Goal: Transaction & Acquisition: Download file/media

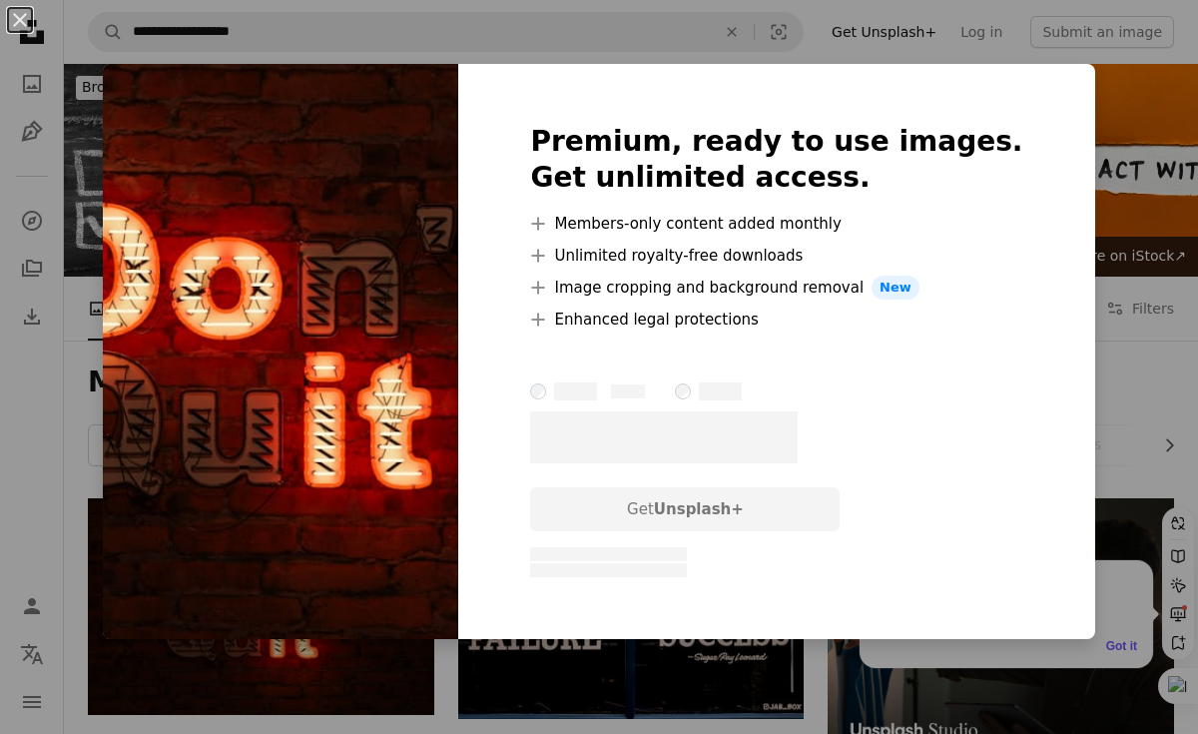
scroll to position [95, 0]
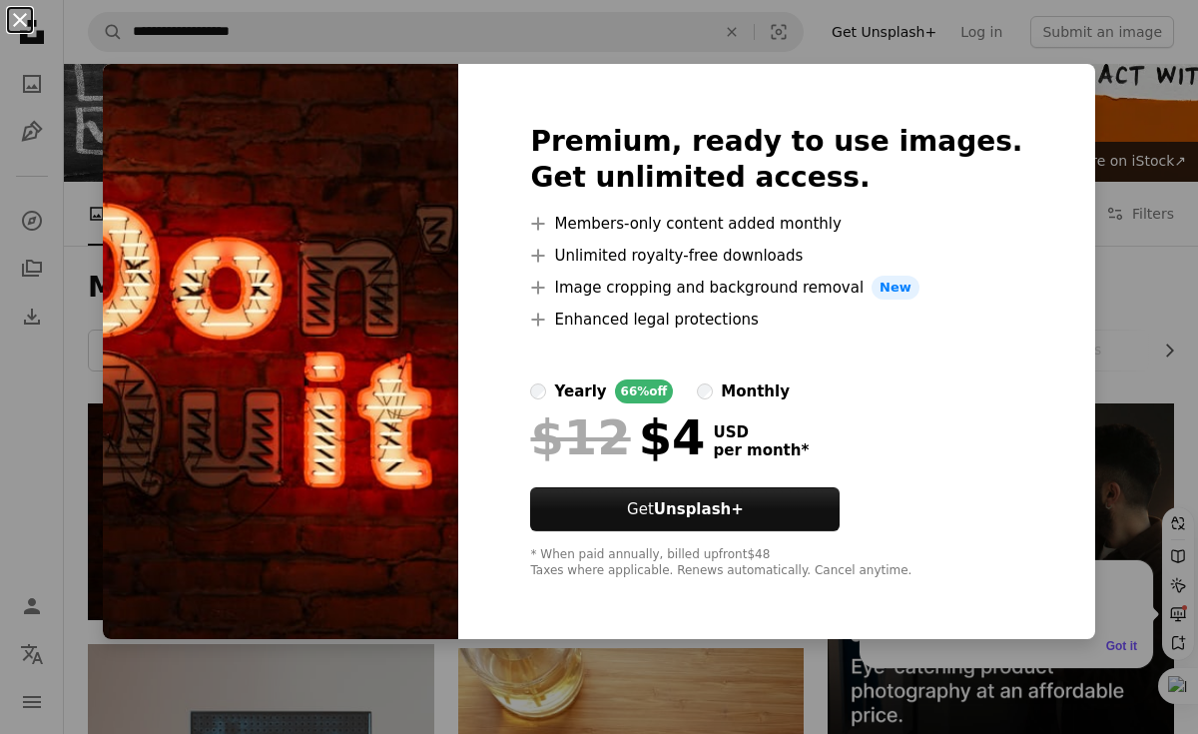
click at [12, 18] on button "An X shape" at bounding box center [20, 20] width 24 height 24
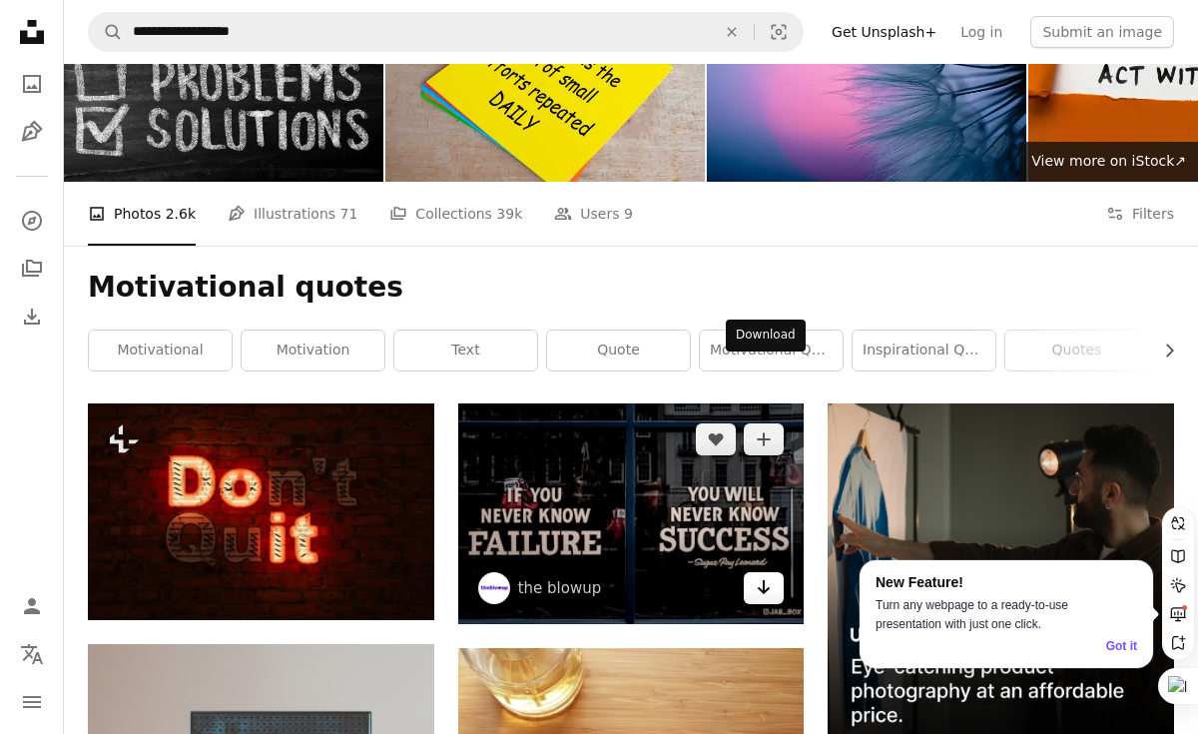
click at [760, 575] on icon "Arrow pointing down" at bounding box center [764, 587] width 16 height 24
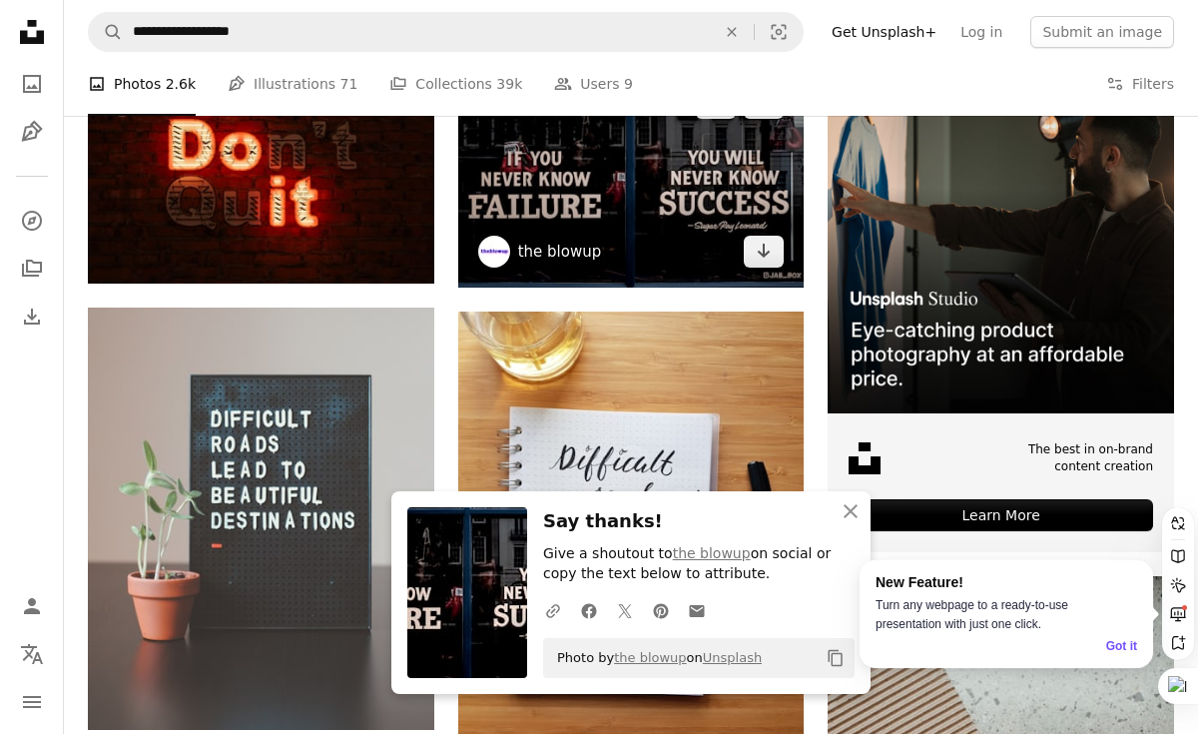
scroll to position [447, 0]
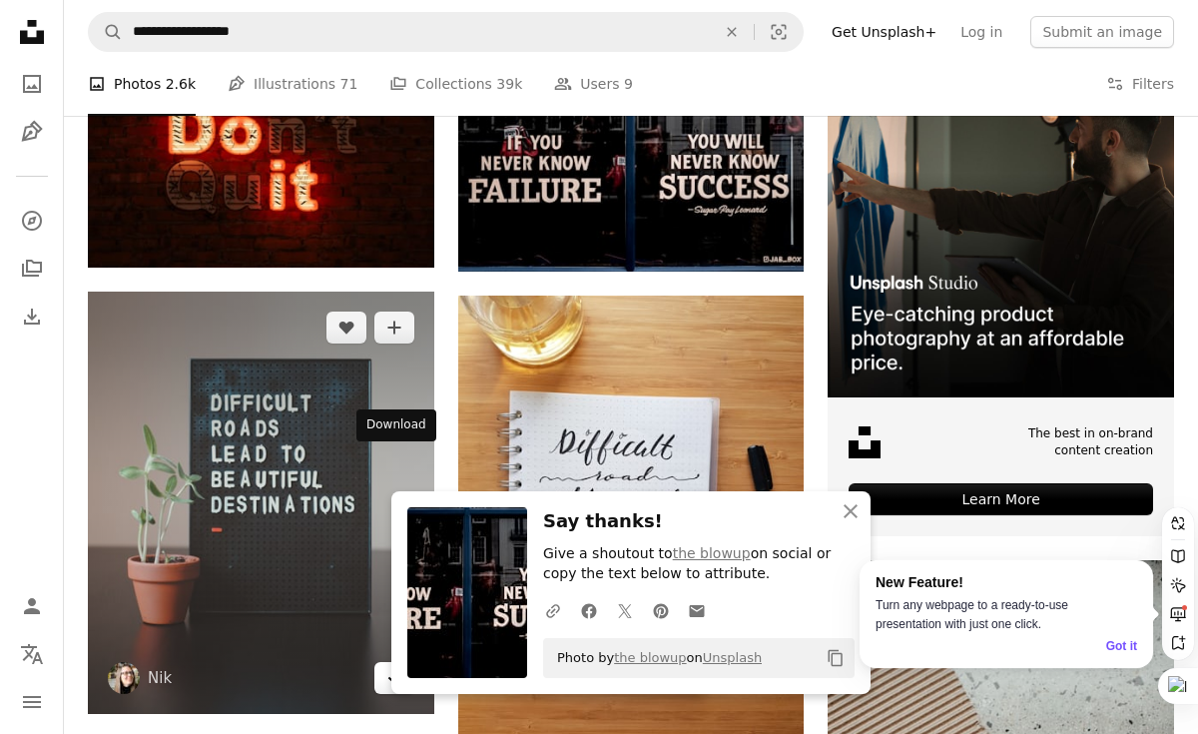
click at [393, 665] on icon "Arrow pointing down" at bounding box center [394, 677] width 16 height 24
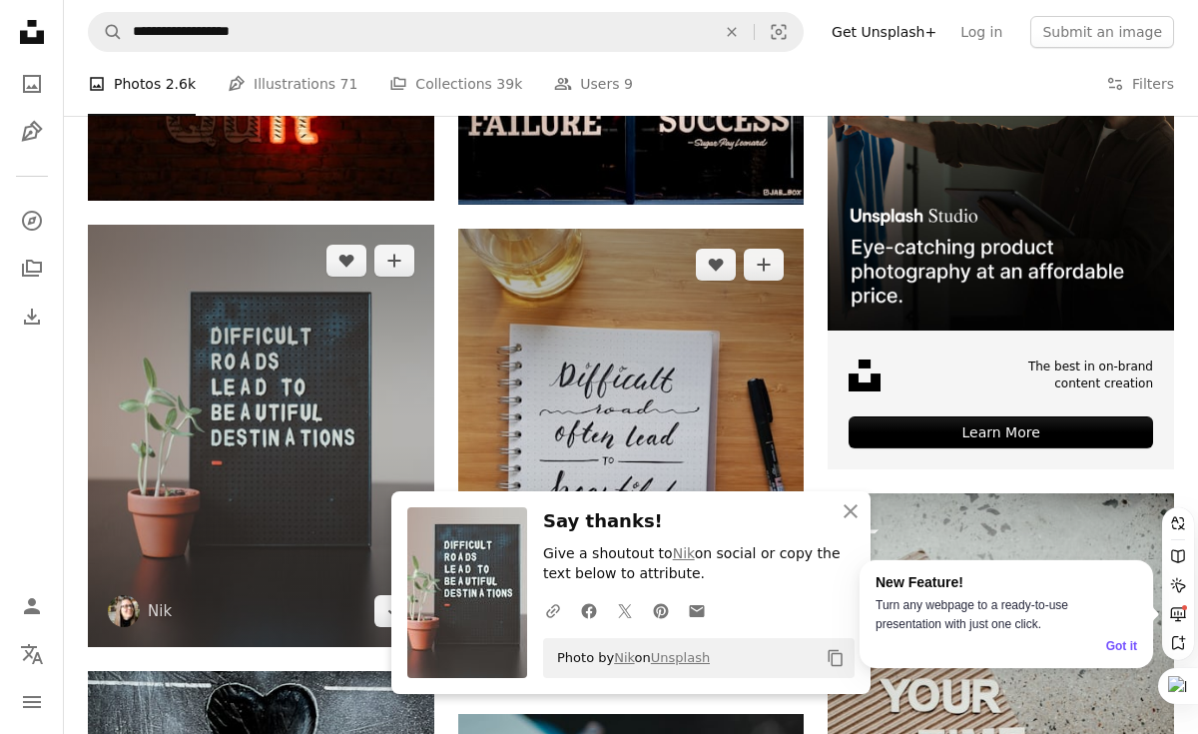
scroll to position [516, 0]
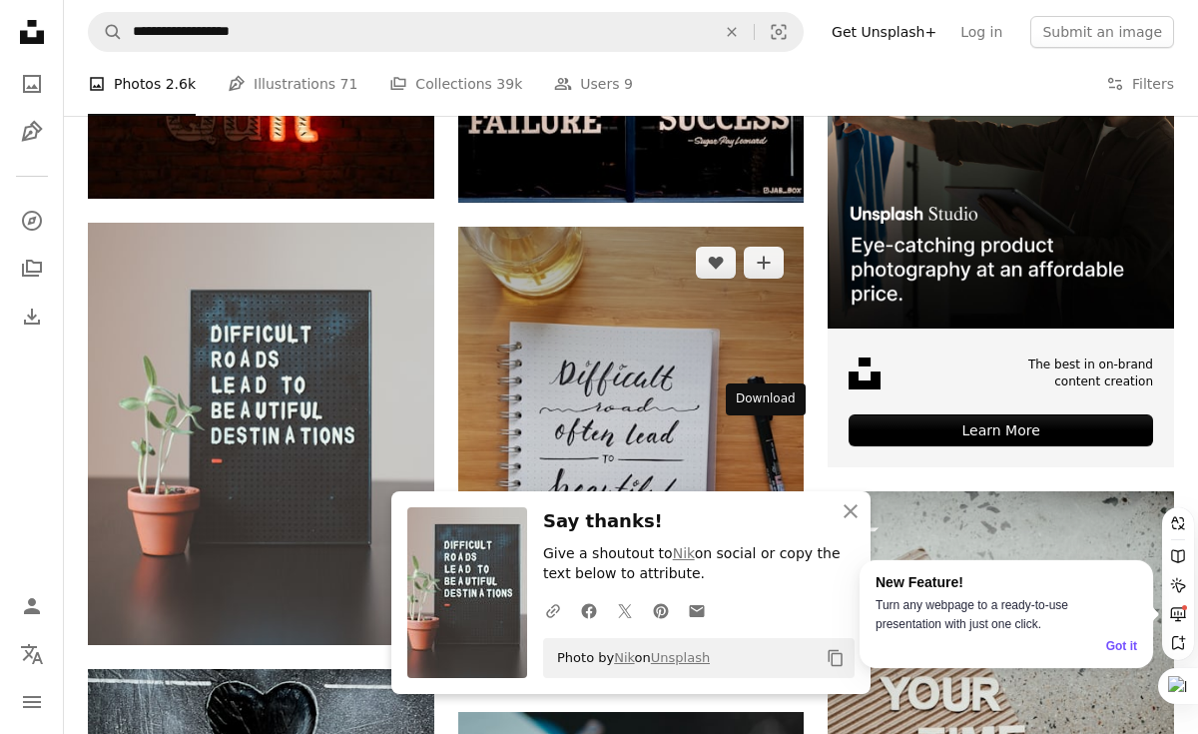
click at [750, 636] on link "Arrow pointing down" at bounding box center [764, 652] width 40 height 32
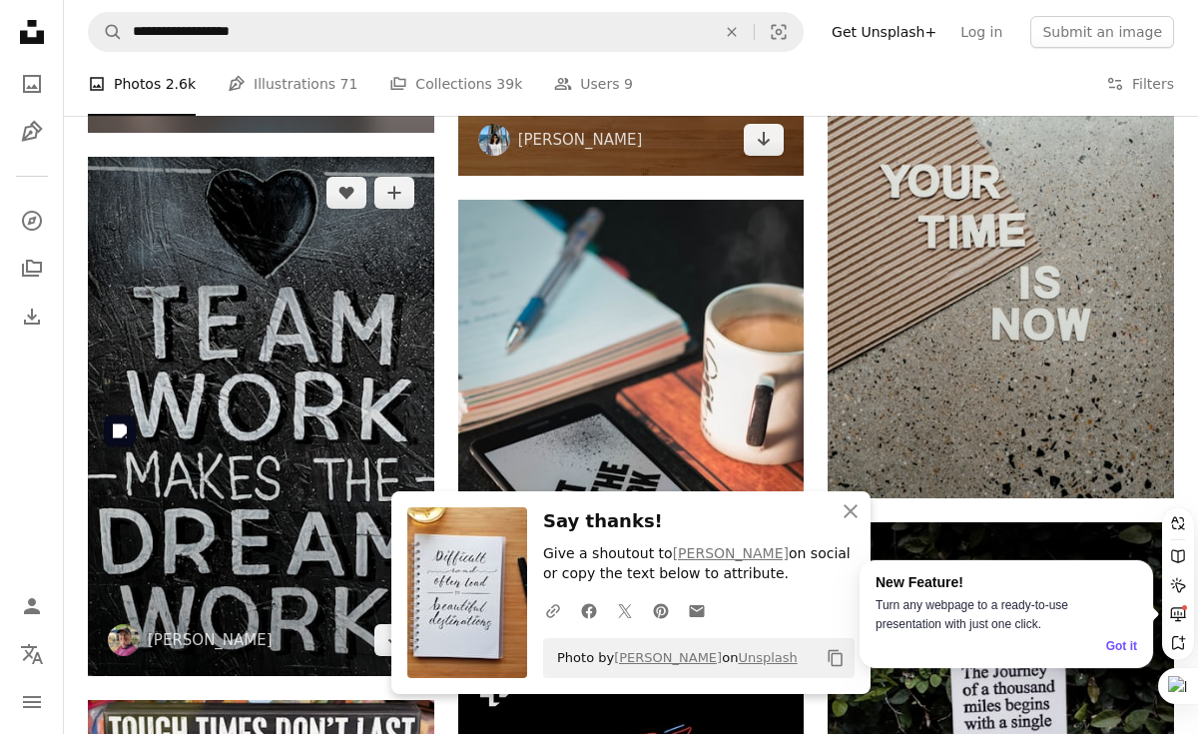
scroll to position [1030, 0]
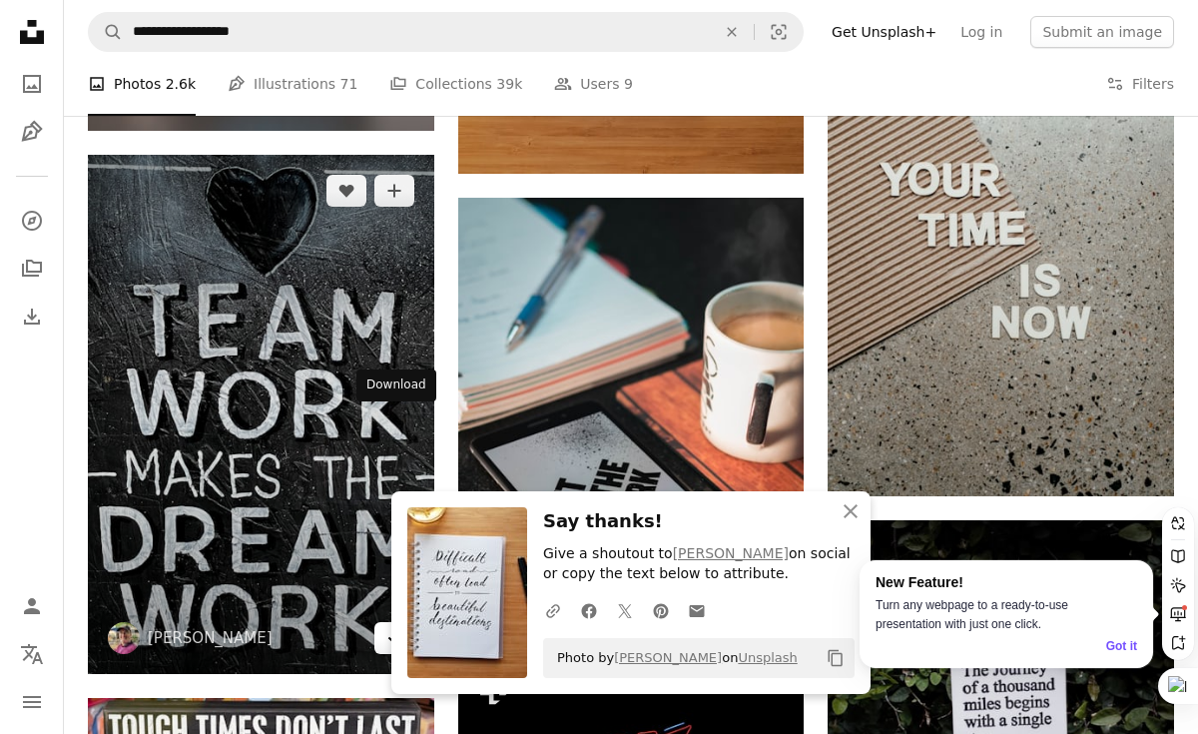
click at [399, 625] on icon "Arrow pointing down" at bounding box center [394, 637] width 16 height 24
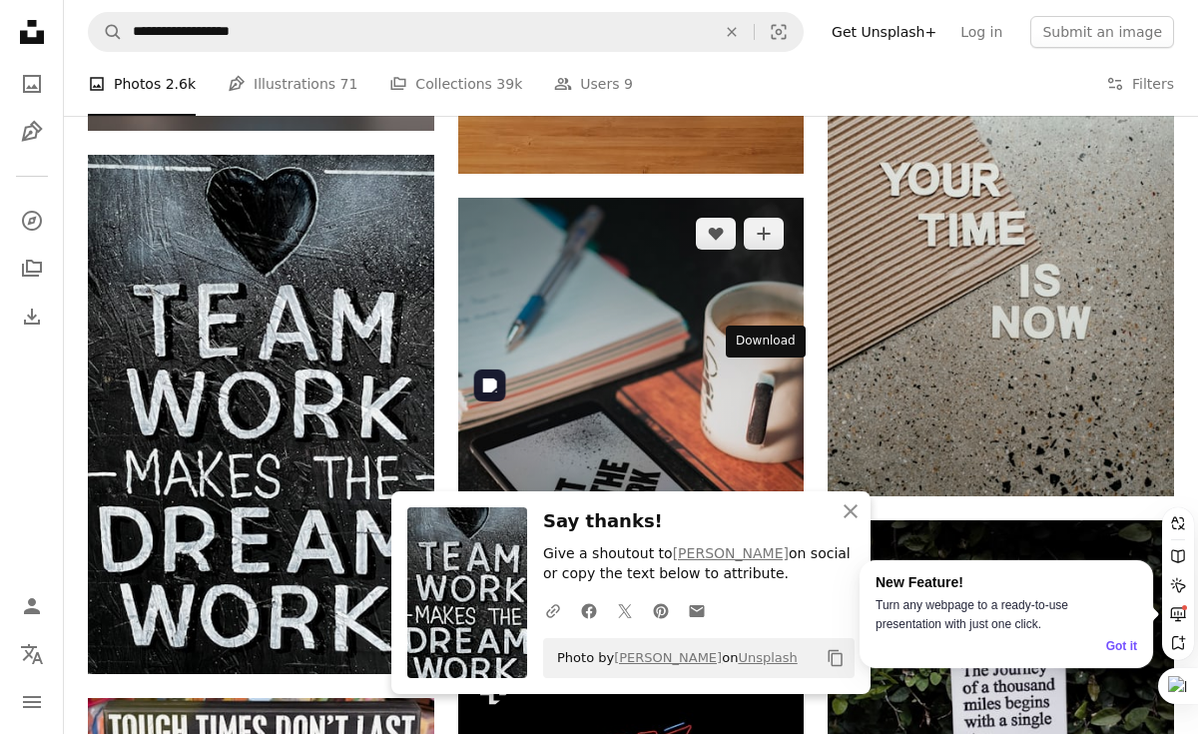
click at [752, 579] on link "Arrow pointing down" at bounding box center [764, 595] width 40 height 32
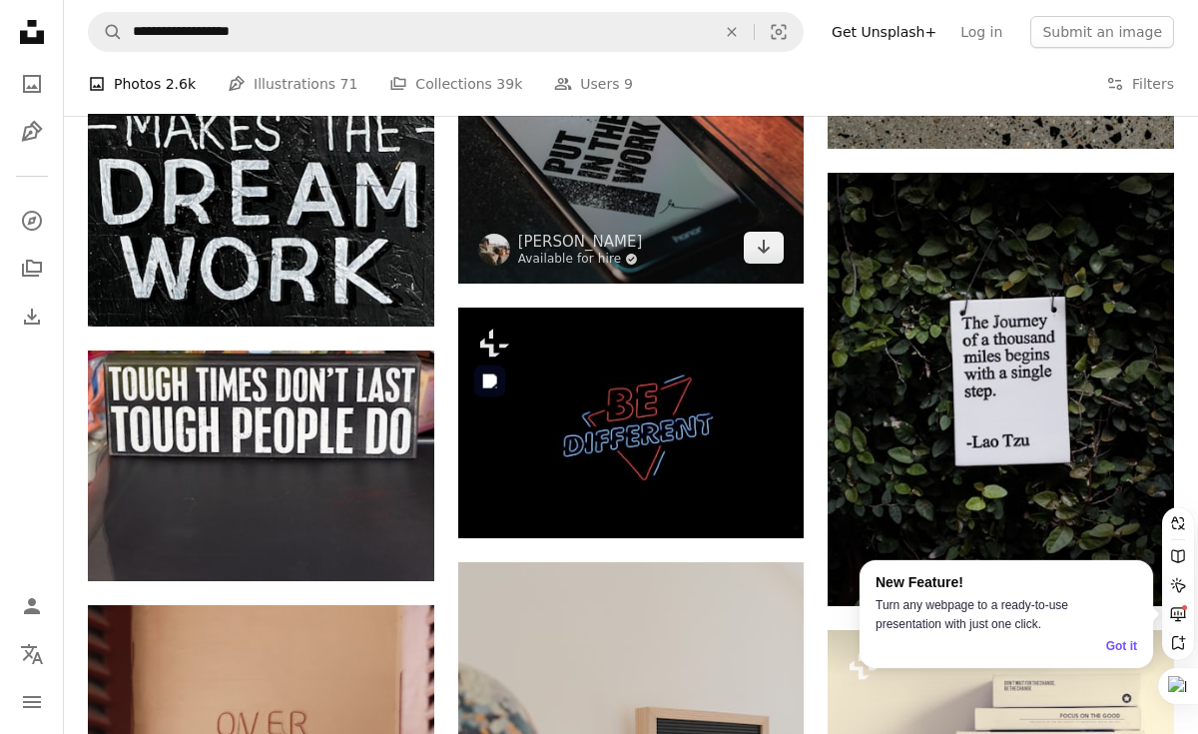
scroll to position [1381, 0]
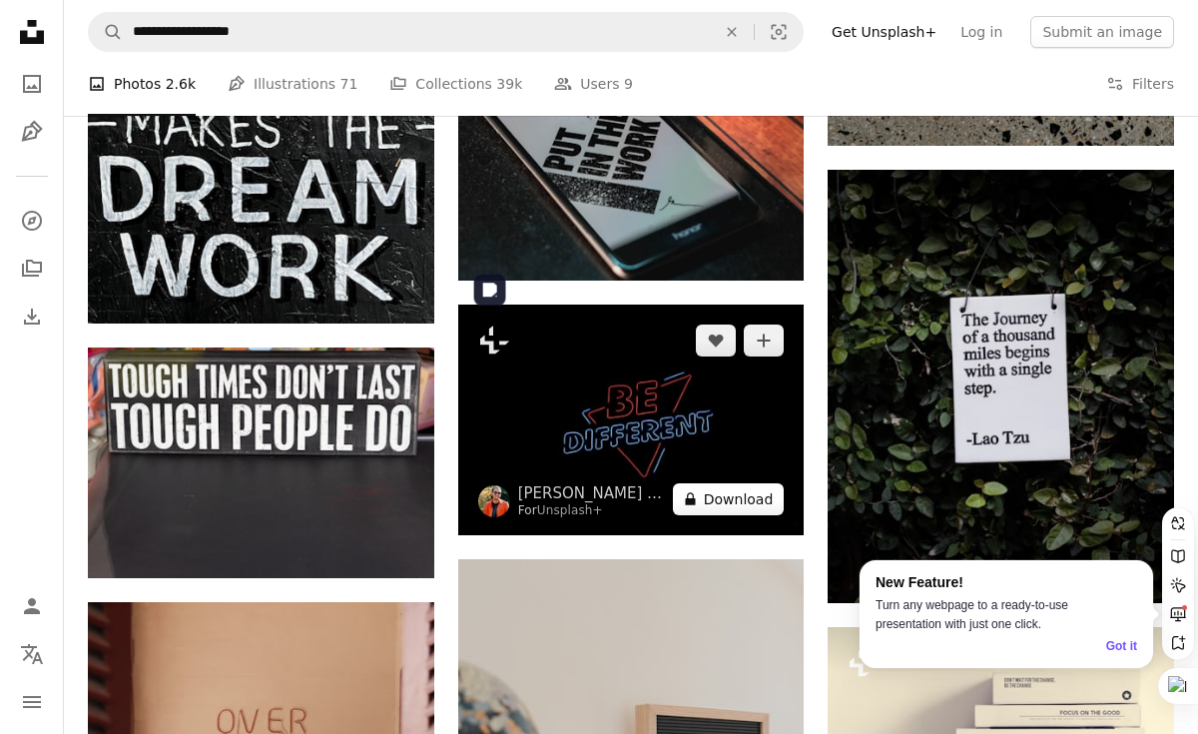
click at [730, 483] on button "A lock Download" at bounding box center [729, 499] width 112 height 32
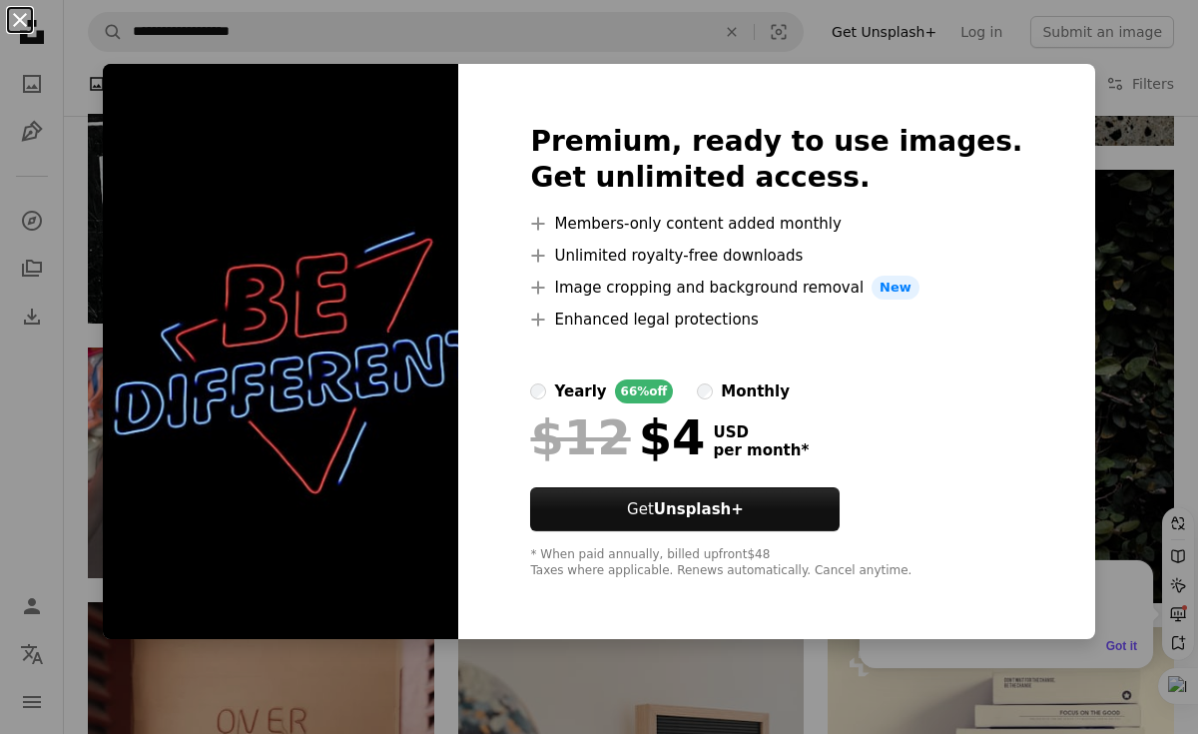
click at [18, 14] on button "An X shape" at bounding box center [20, 20] width 24 height 24
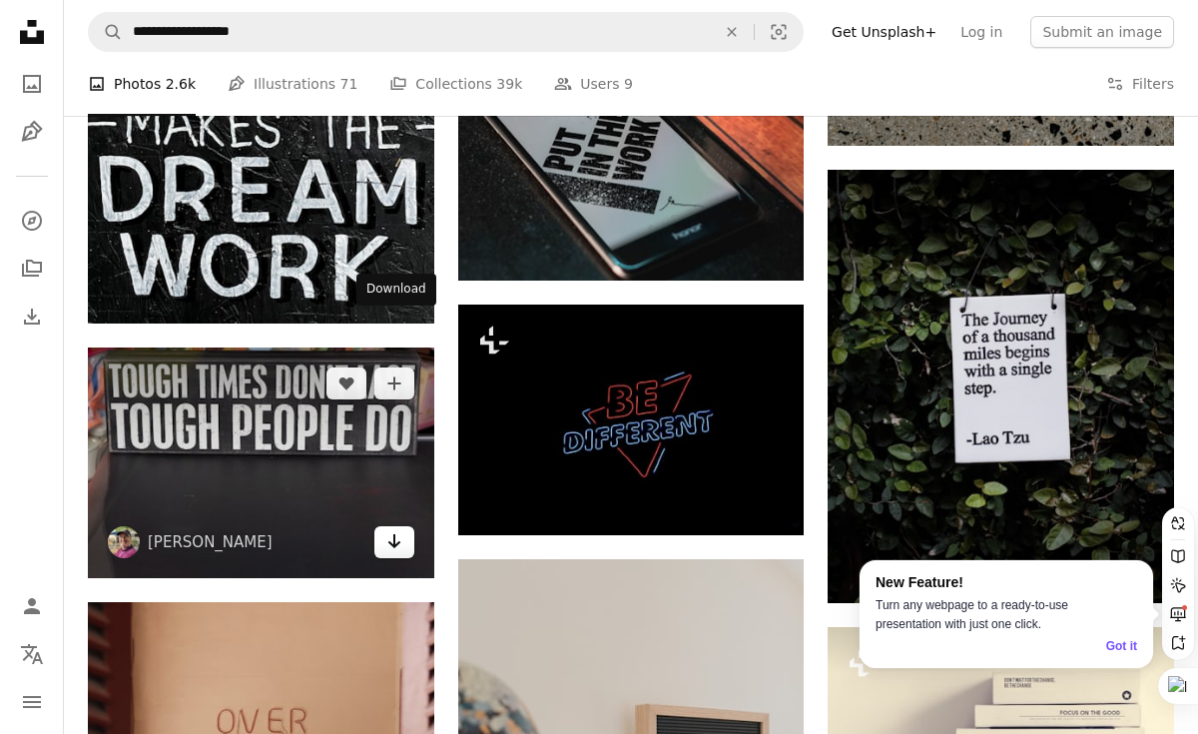
click at [398, 529] on icon "Arrow pointing down" at bounding box center [394, 541] width 16 height 24
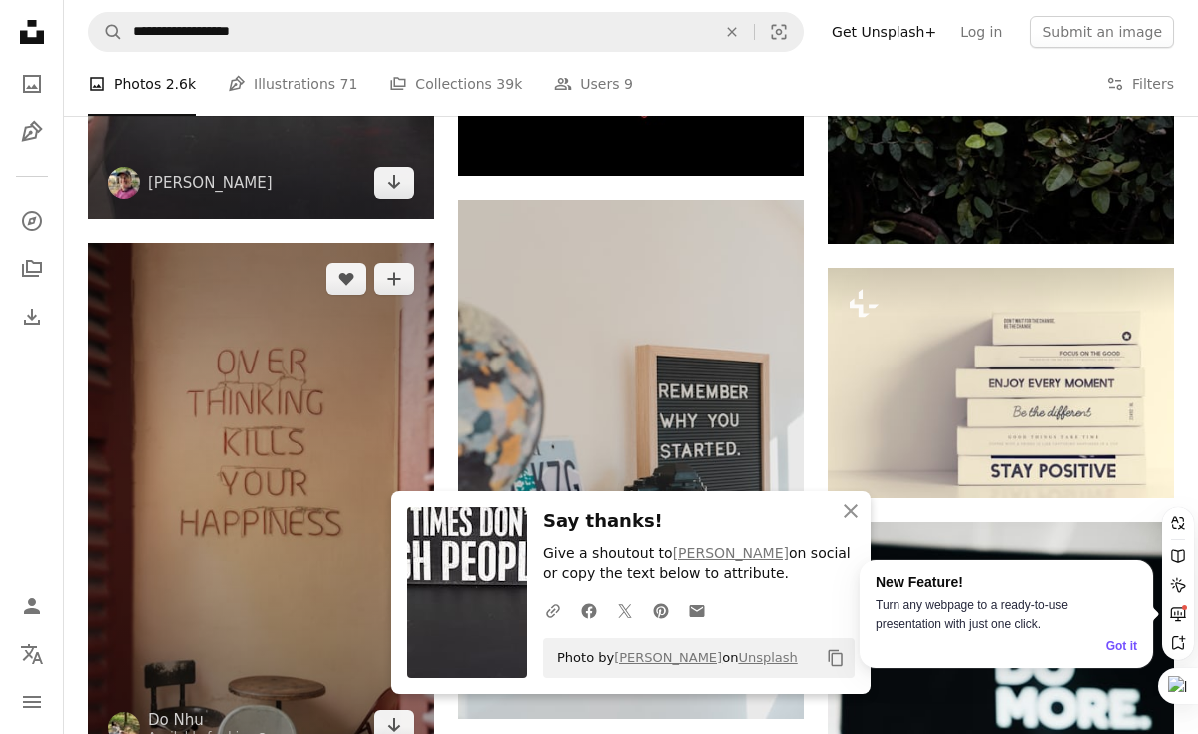
scroll to position [1866, 0]
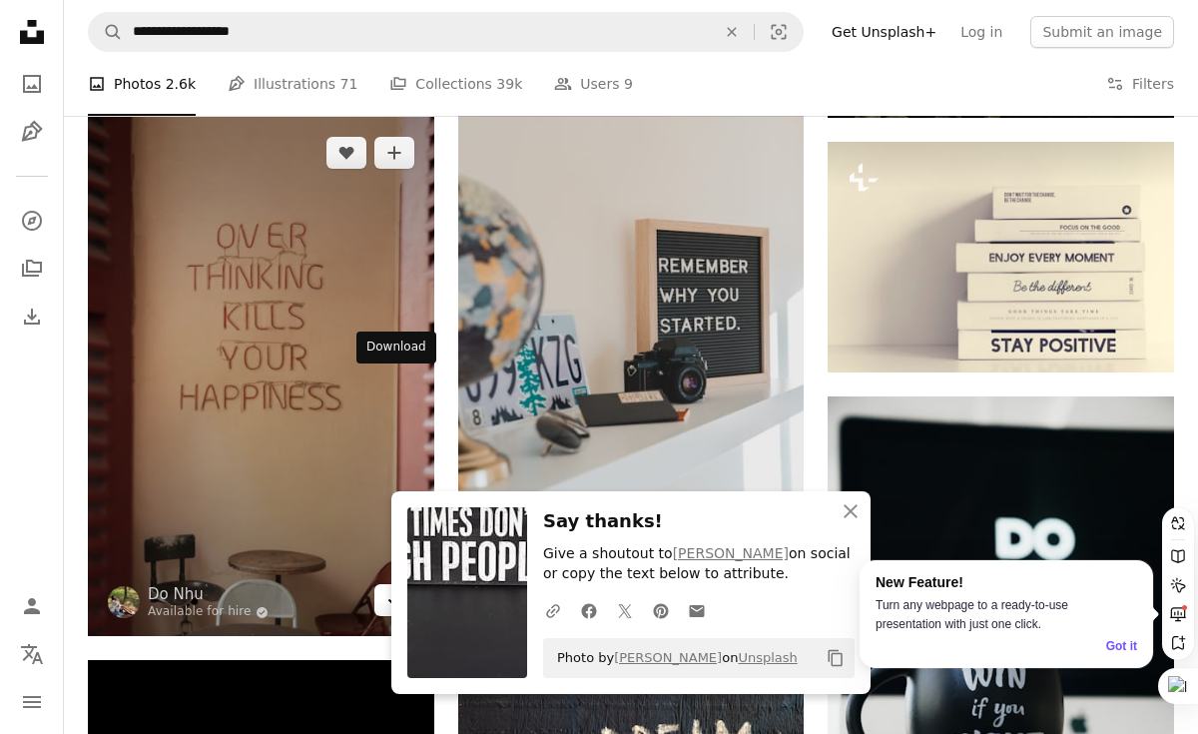
click at [374, 584] on link "Arrow pointing down" at bounding box center [394, 600] width 40 height 32
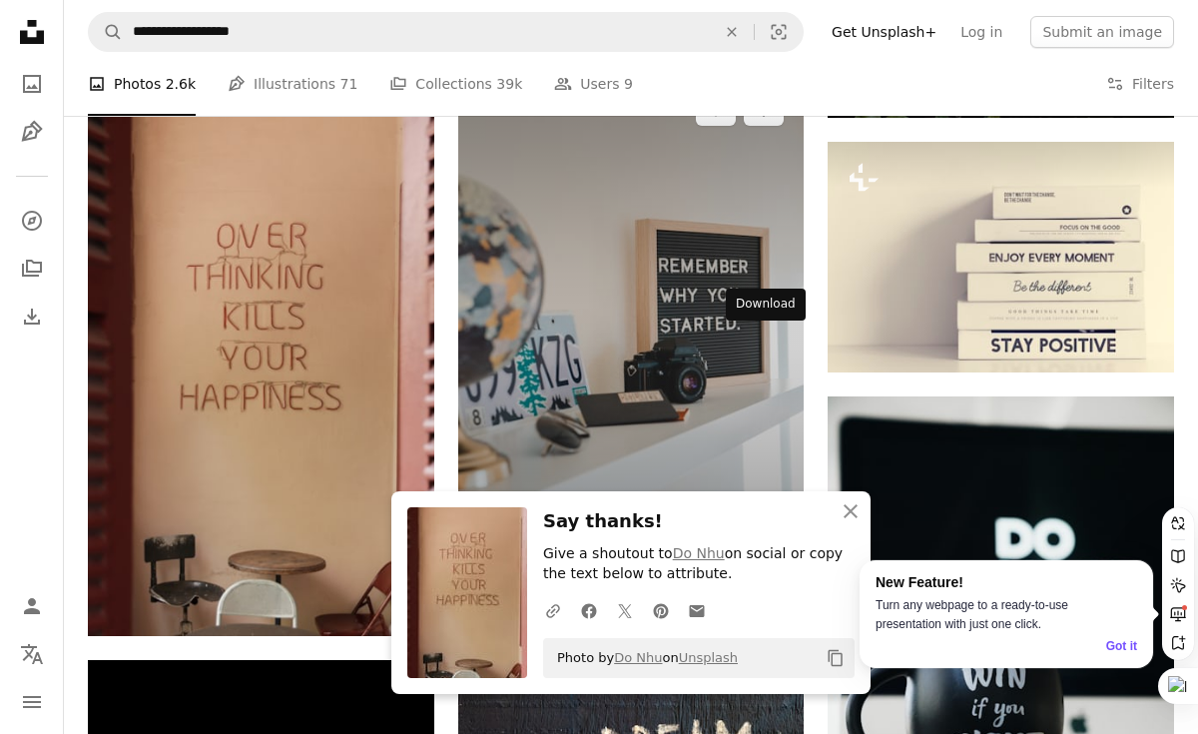
click at [773, 541] on link "Arrow pointing down" at bounding box center [764, 557] width 40 height 32
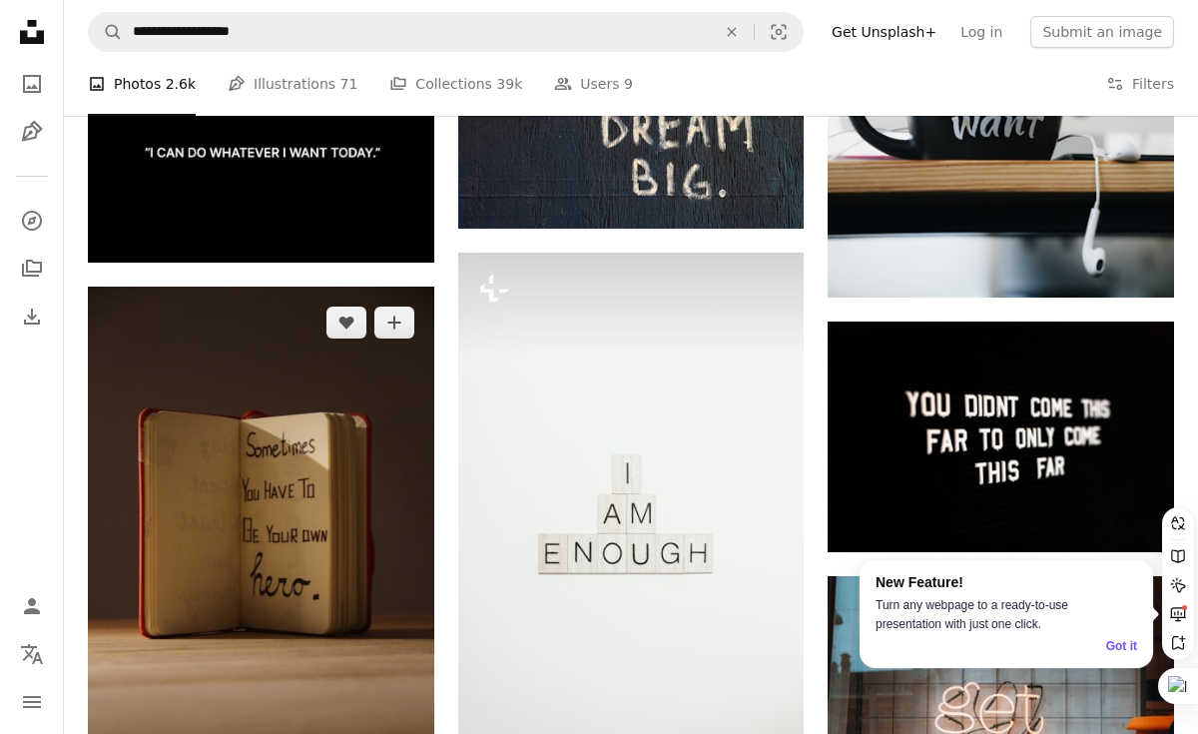
scroll to position [2609, 0]
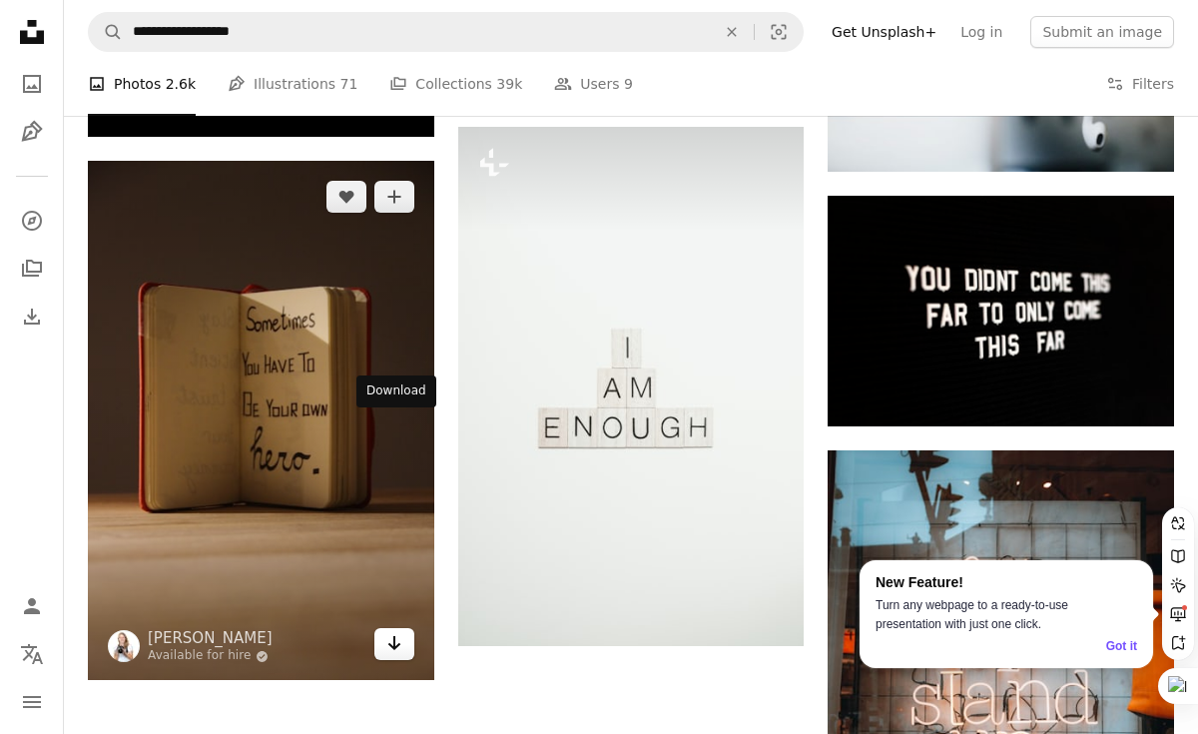
click at [389, 631] on icon "Arrow pointing down" at bounding box center [394, 643] width 16 height 24
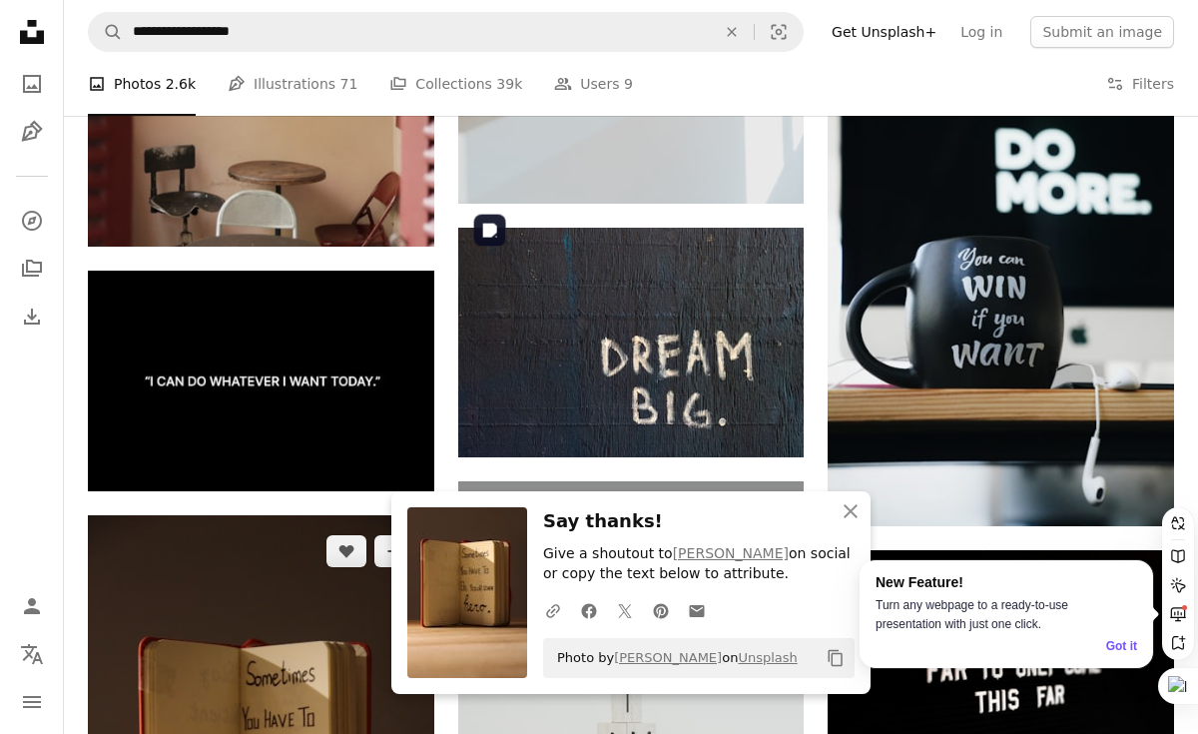
scroll to position [2230, 0]
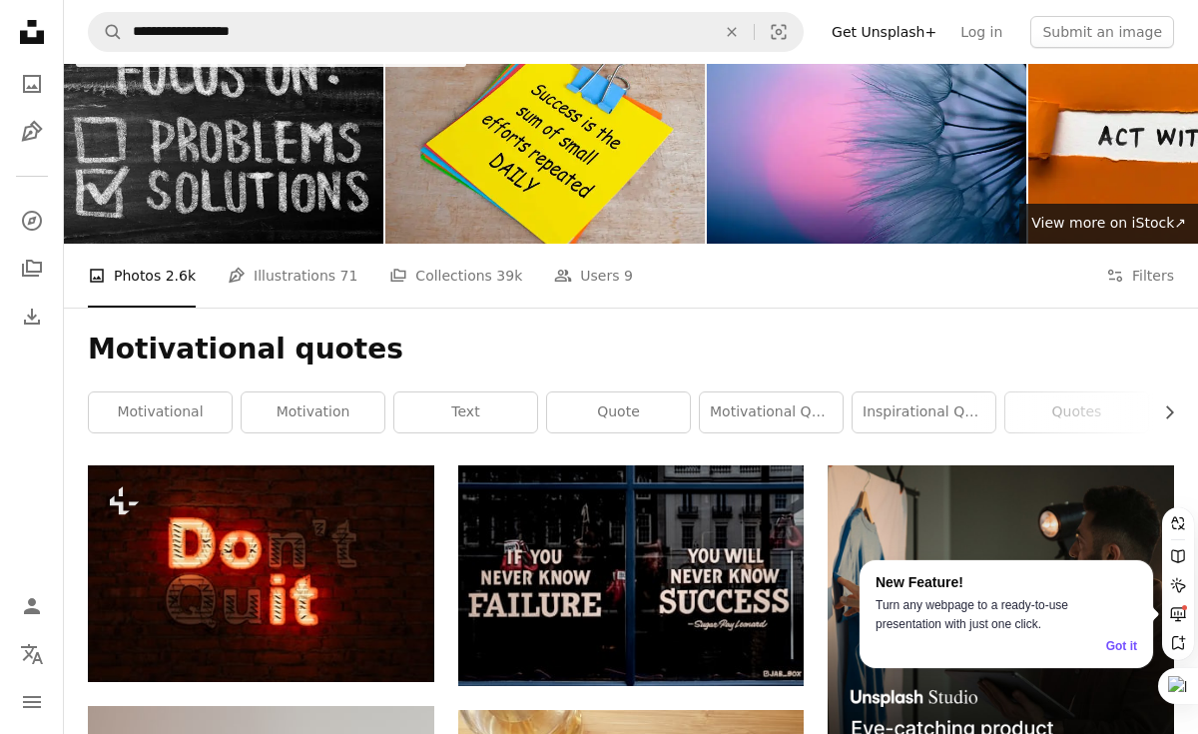
scroll to position [0, 0]
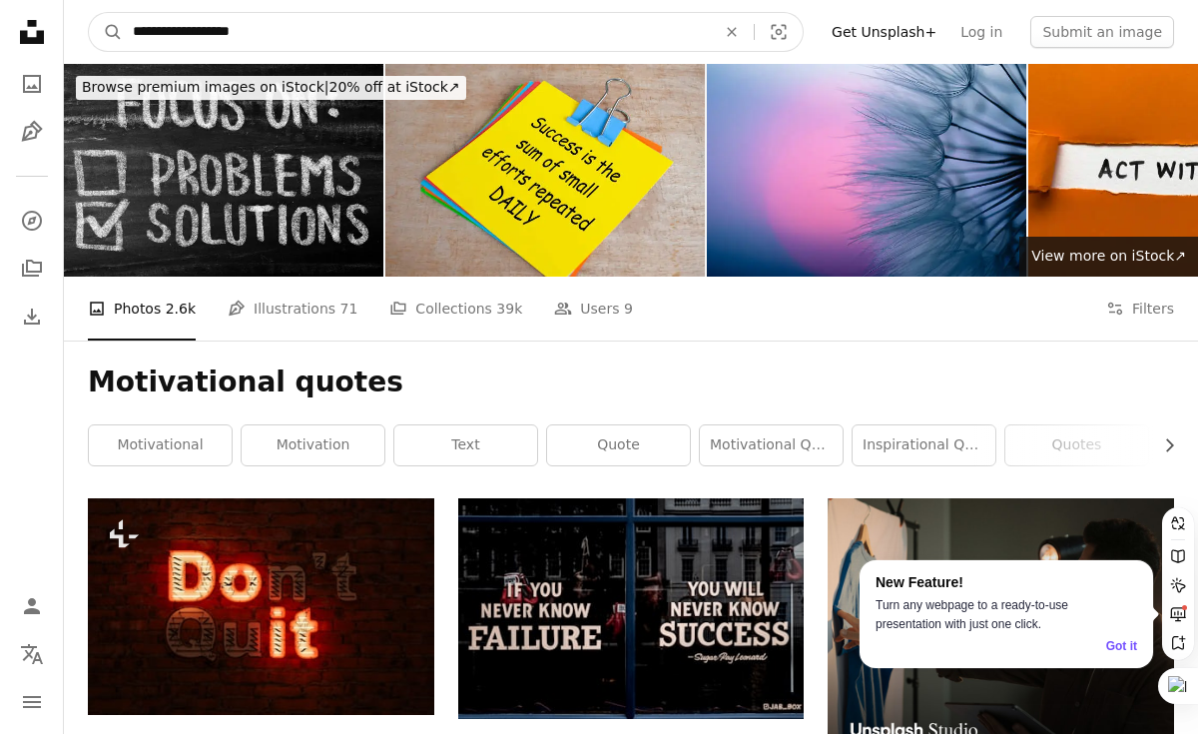
click at [317, 38] on input "**********" at bounding box center [416, 32] width 587 height 38
type input "**********"
click at [89, 13] on button "A magnifying glass" at bounding box center [106, 32] width 34 height 38
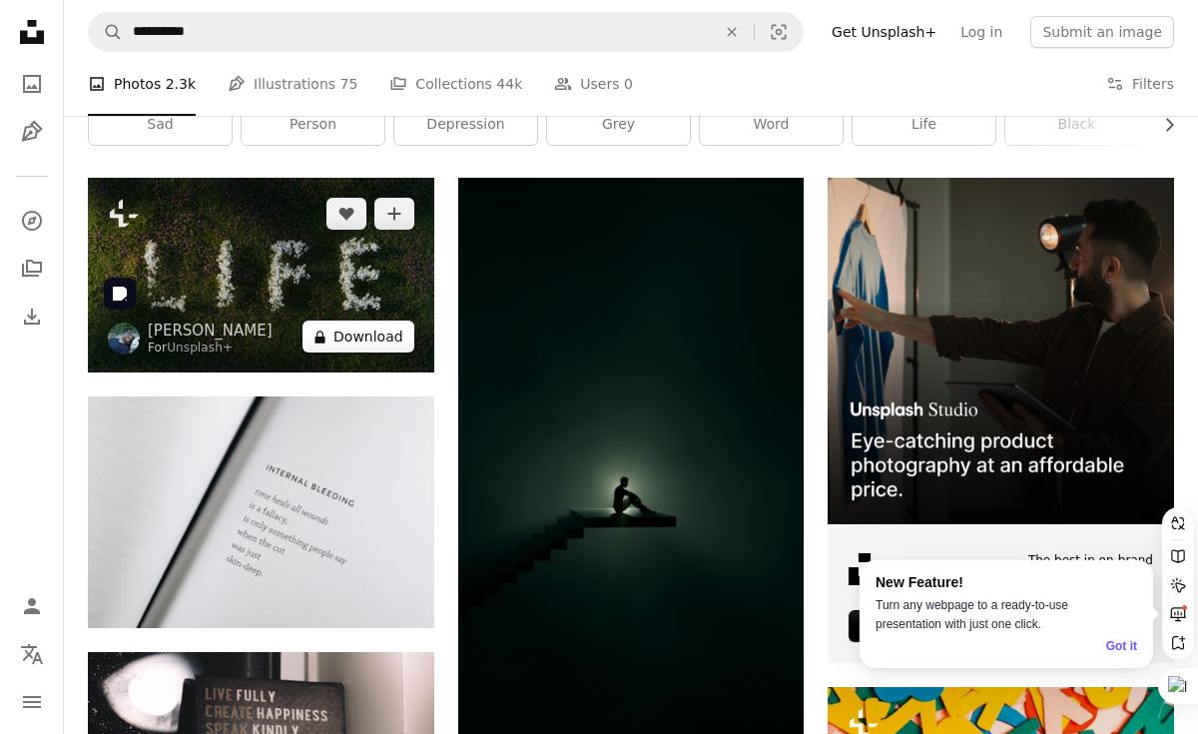
scroll to position [344, 0]
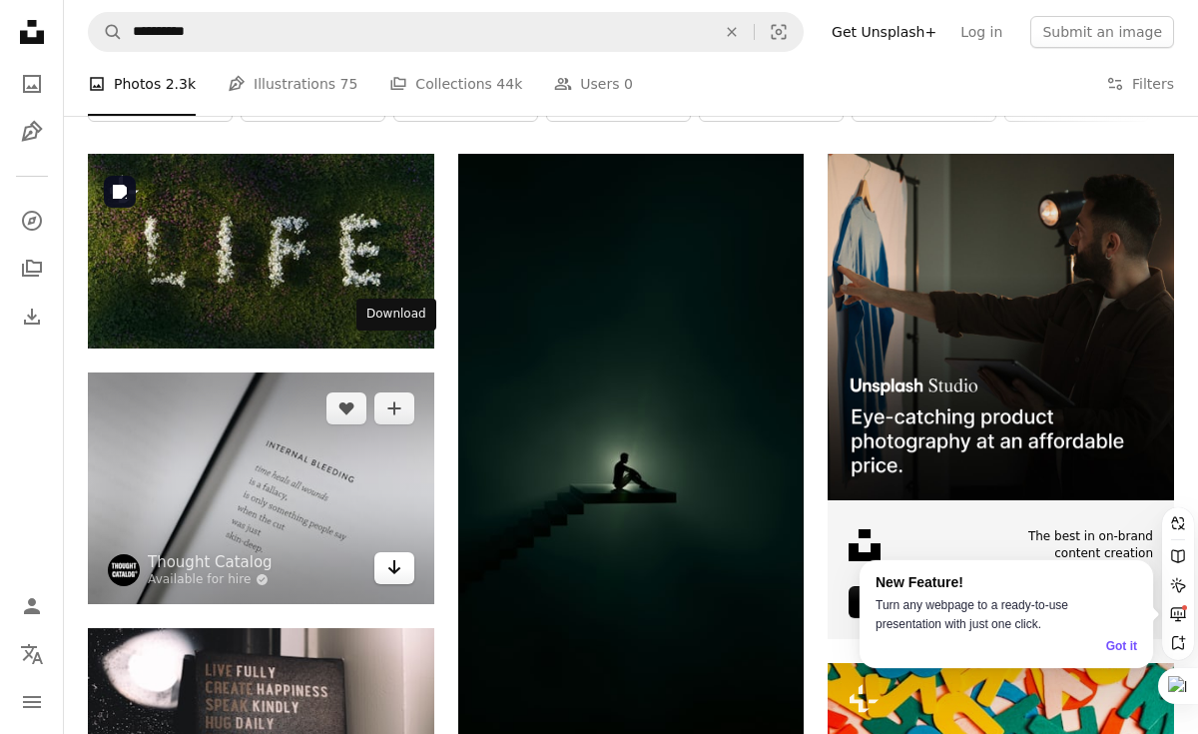
click at [383, 552] on link "Arrow pointing down" at bounding box center [394, 568] width 40 height 32
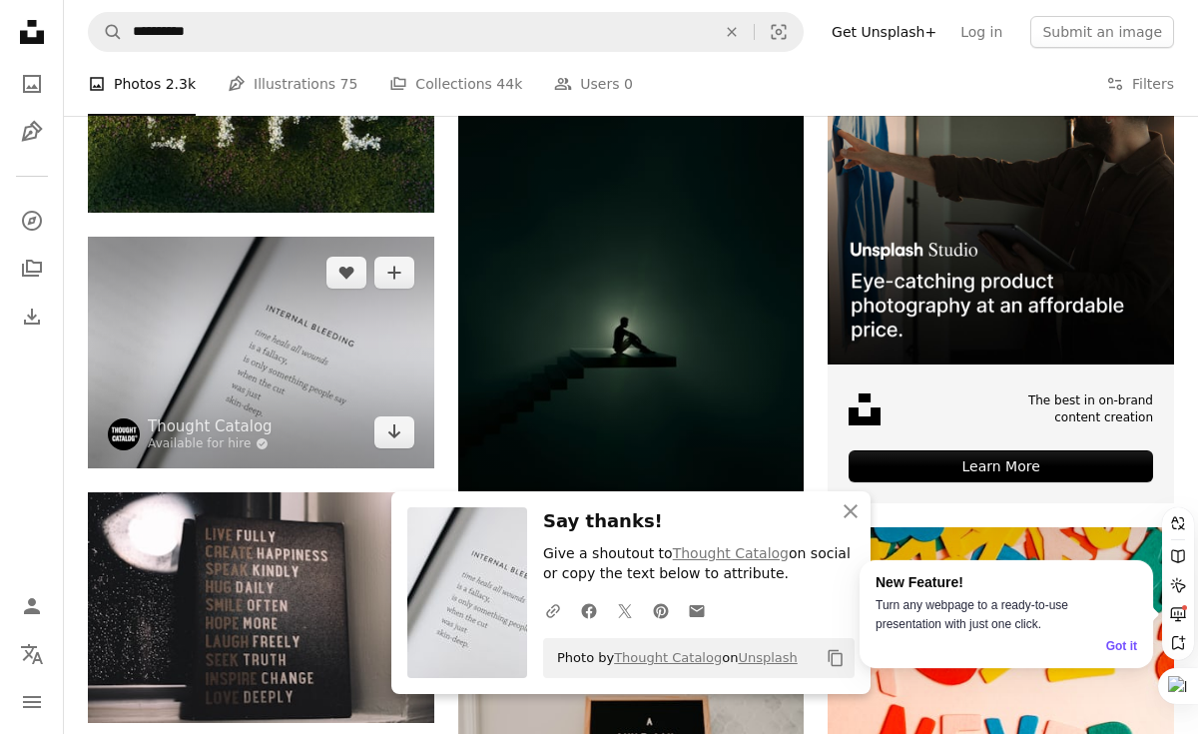
scroll to position [544, 0]
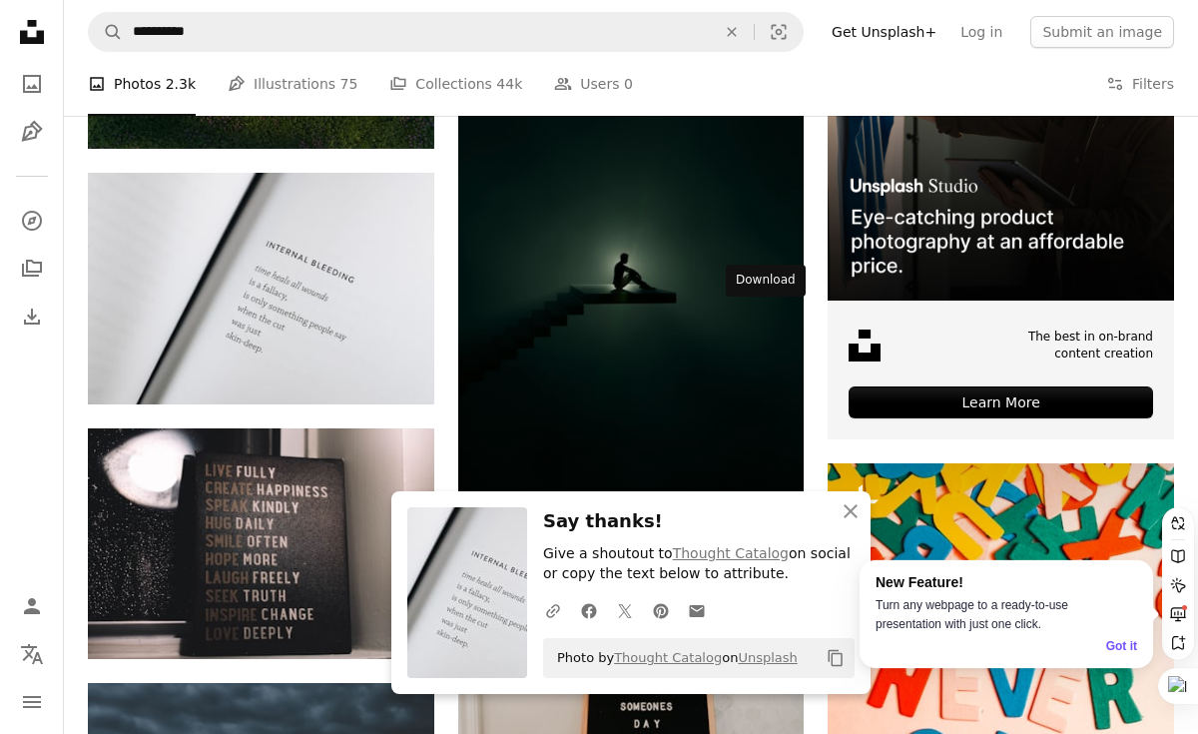
click at [761, 521] on icon "Arrow pointing down" at bounding box center [764, 533] width 16 height 24
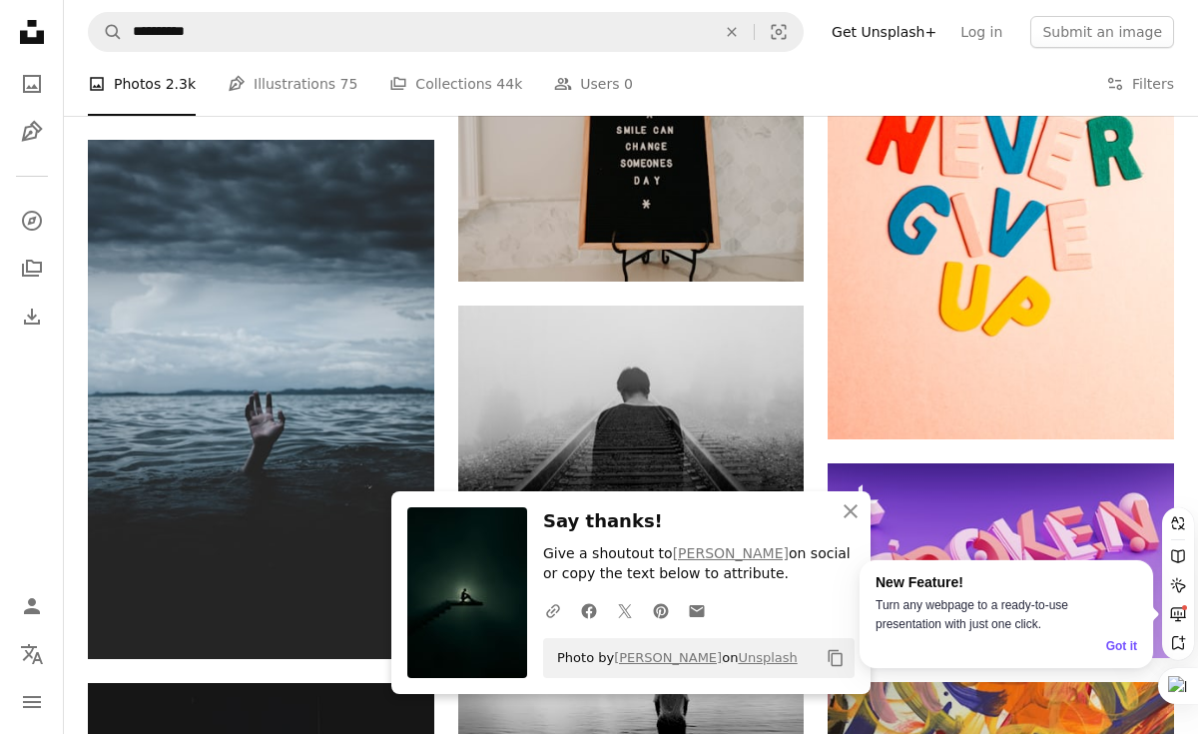
scroll to position [1106, 0]
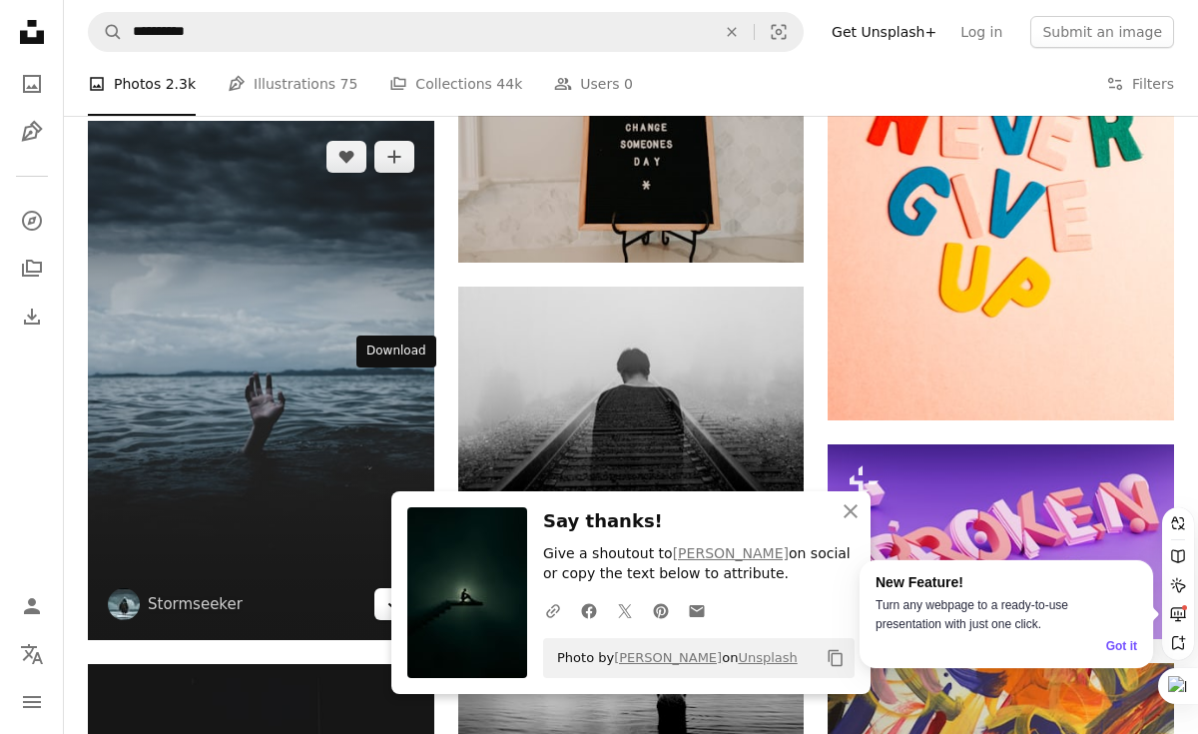
click at [387, 591] on icon "Arrow pointing down" at bounding box center [394, 603] width 16 height 24
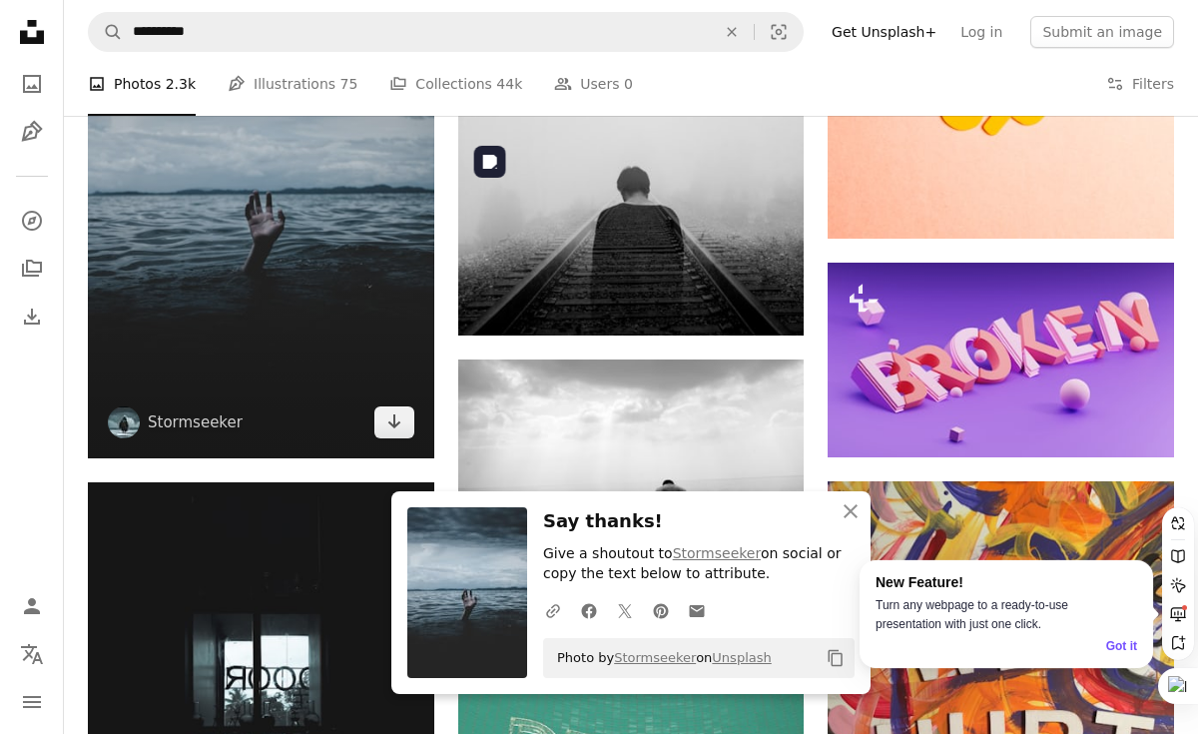
scroll to position [1305, 0]
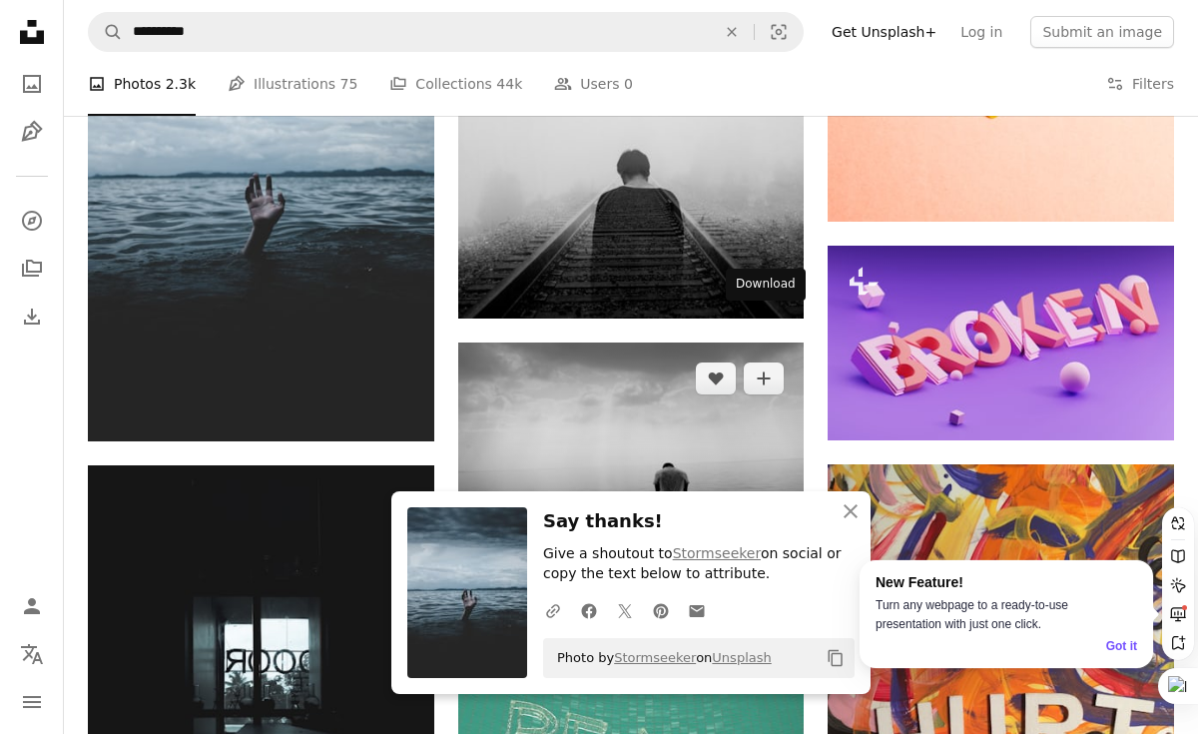
click at [763, 525] on icon "Arrow pointing down" at bounding box center [764, 537] width 16 height 24
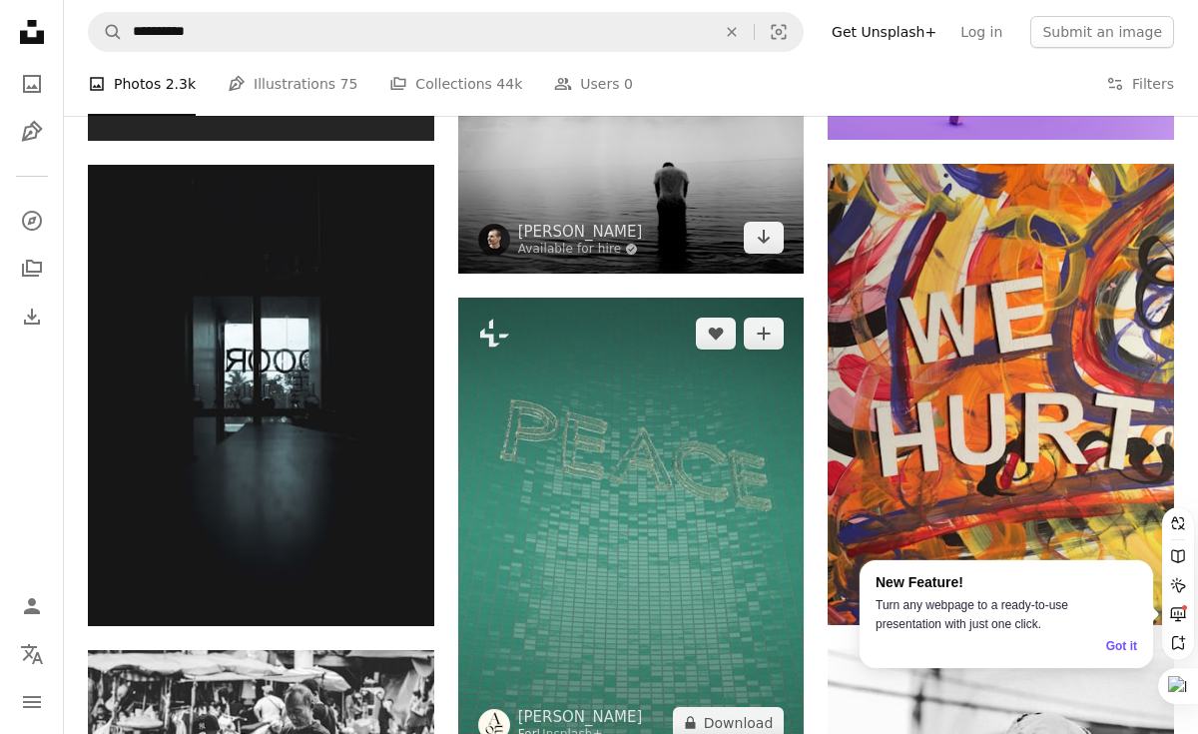
scroll to position [1631, 0]
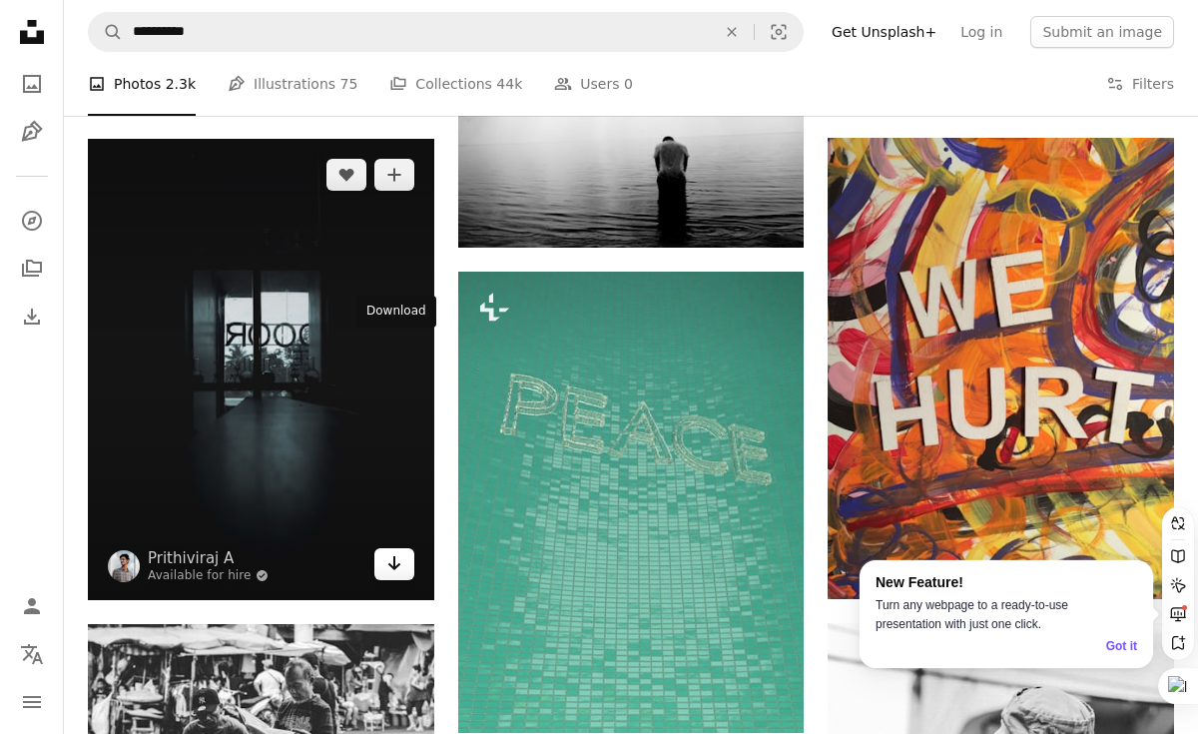
click at [395, 551] on icon "Arrow pointing down" at bounding box center [394, 563] width 16 height 24
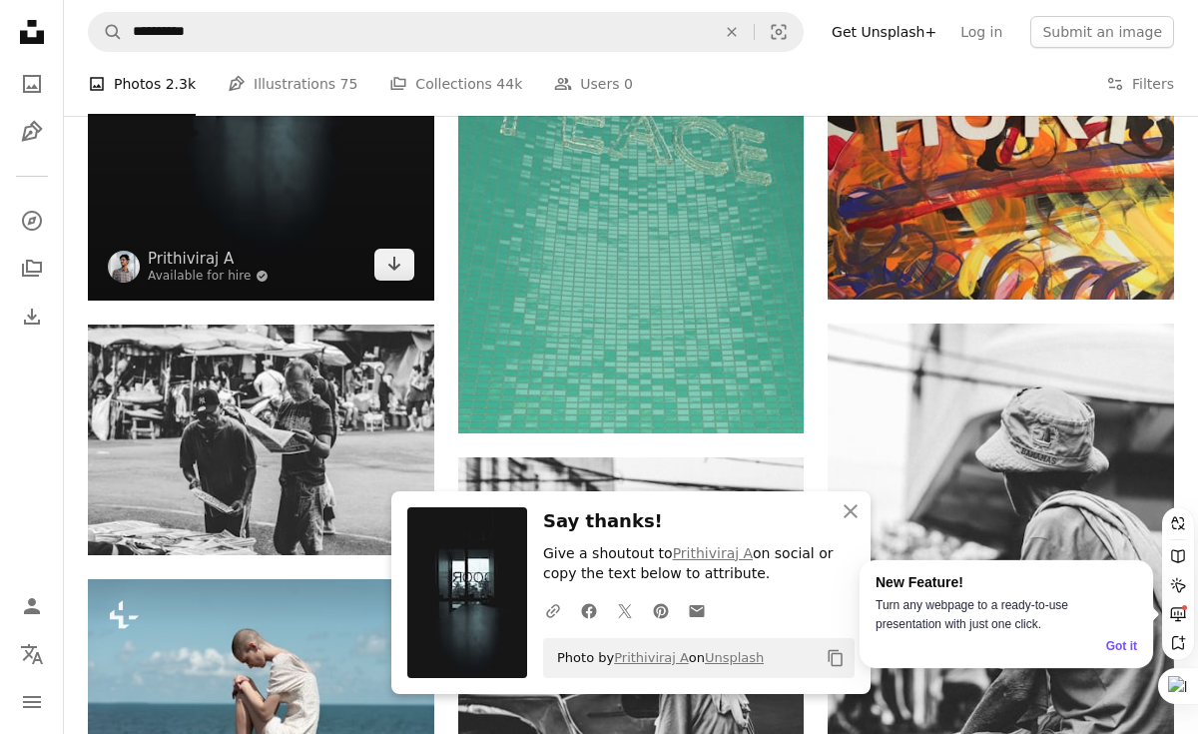
scroll to position [1941, 0]
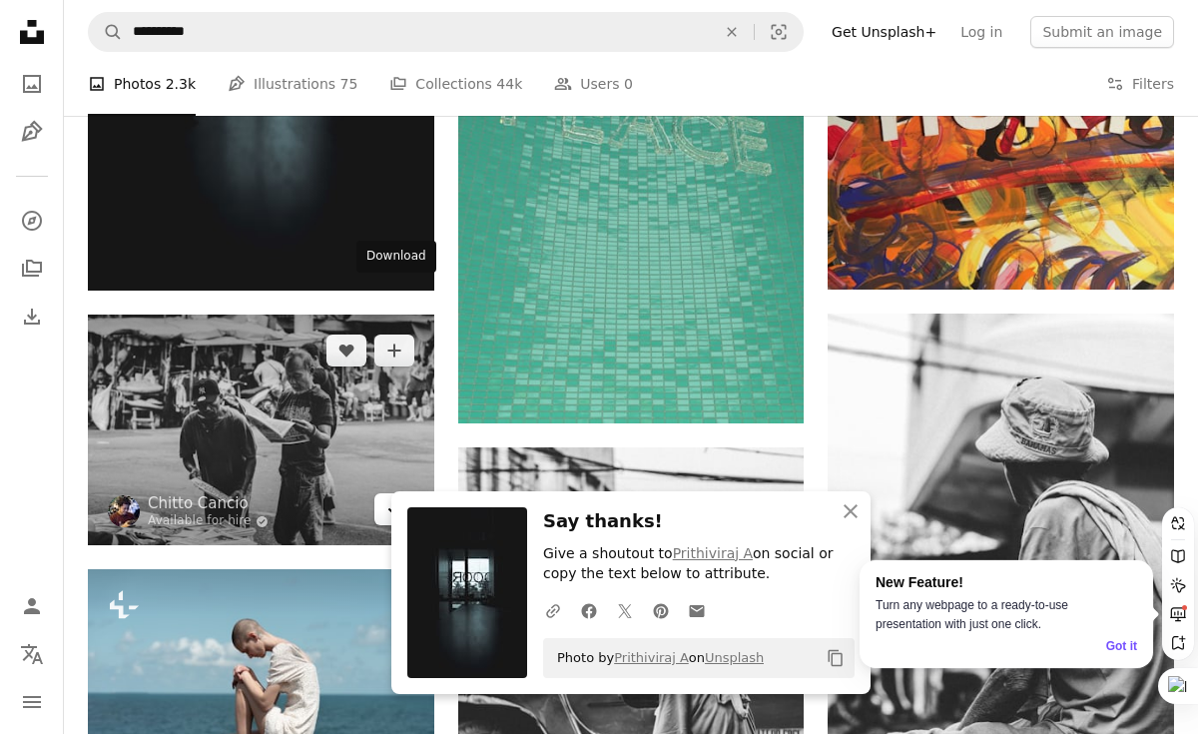
click at [401, 496] on icon "Arrow pointing down" at bounding box center [394, 508] width 16 height 24
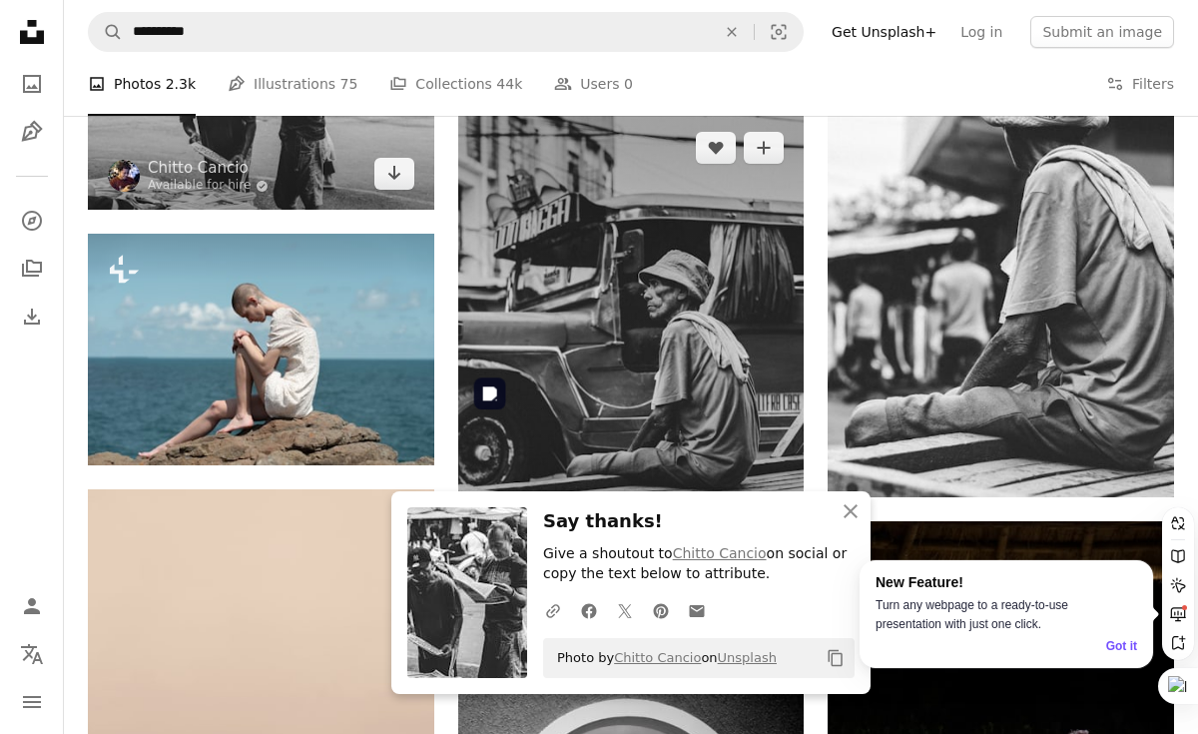
scroll to position [2277, 0]
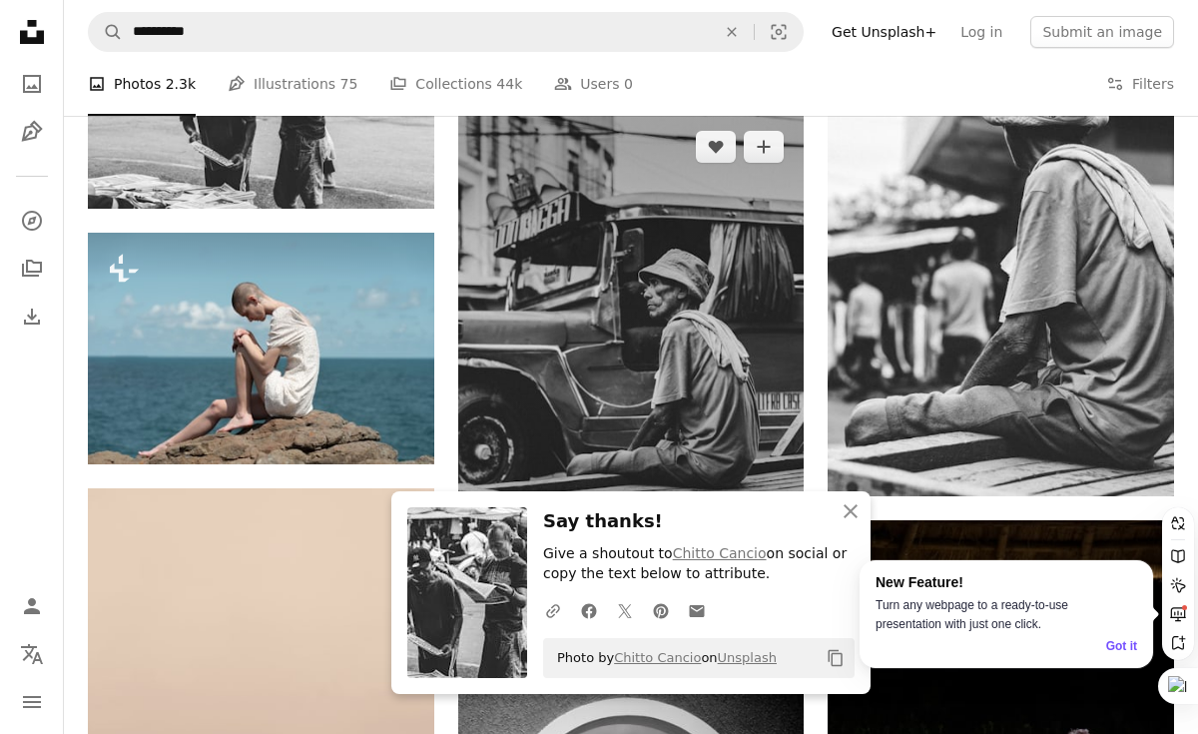
click at [762, 581] on icon "Arrow pointing down" at bounding box center [764, 593] width 16 height 24
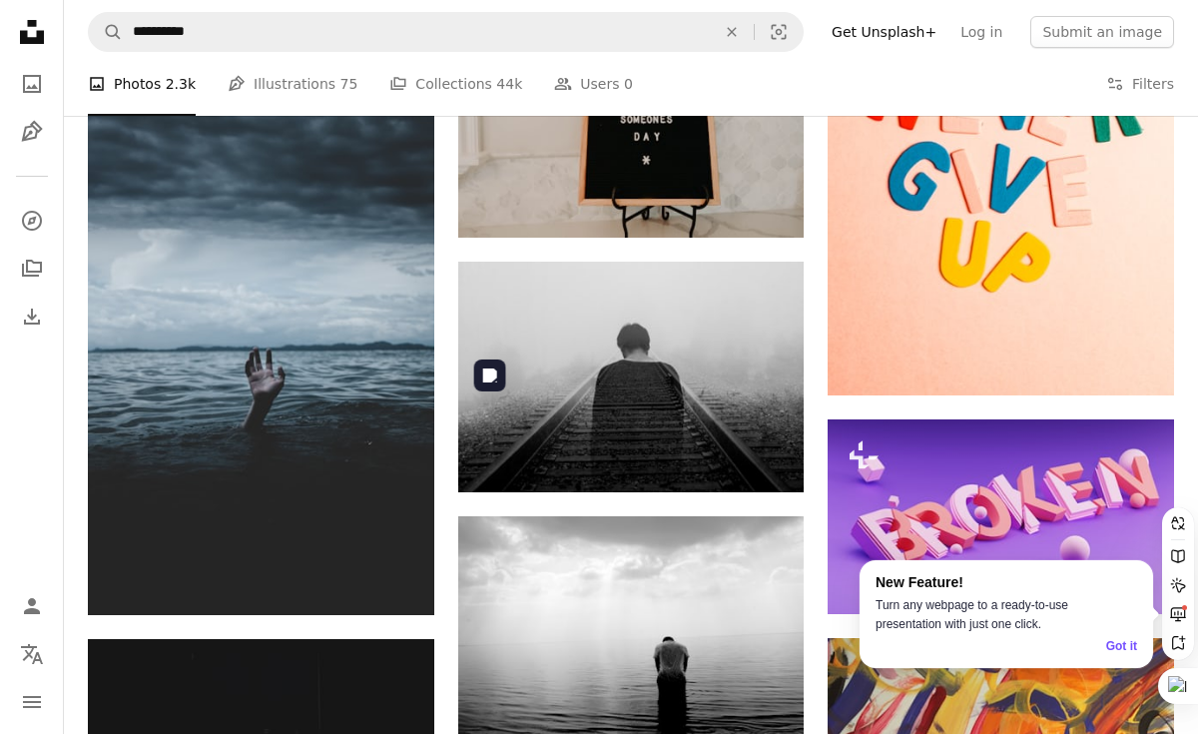
scroll to position [0, 0]
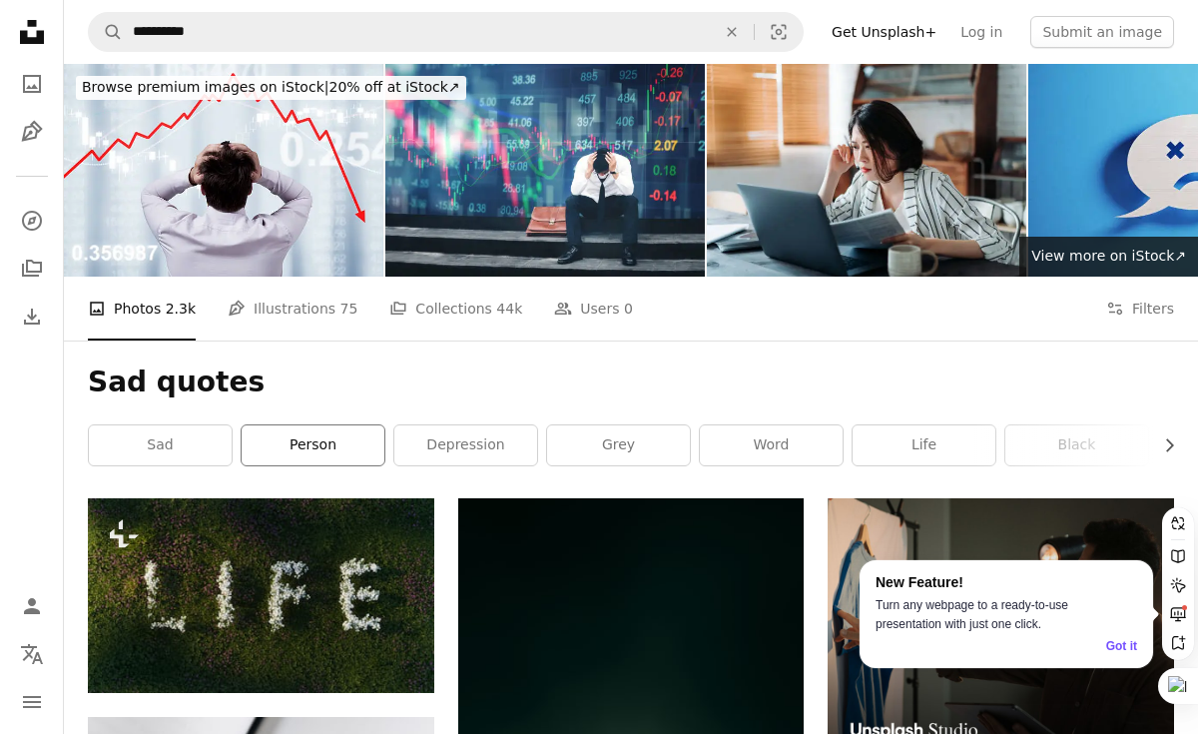
click at [320, 425] on link "person" at bounding box center [313, 445] width 143 height 40
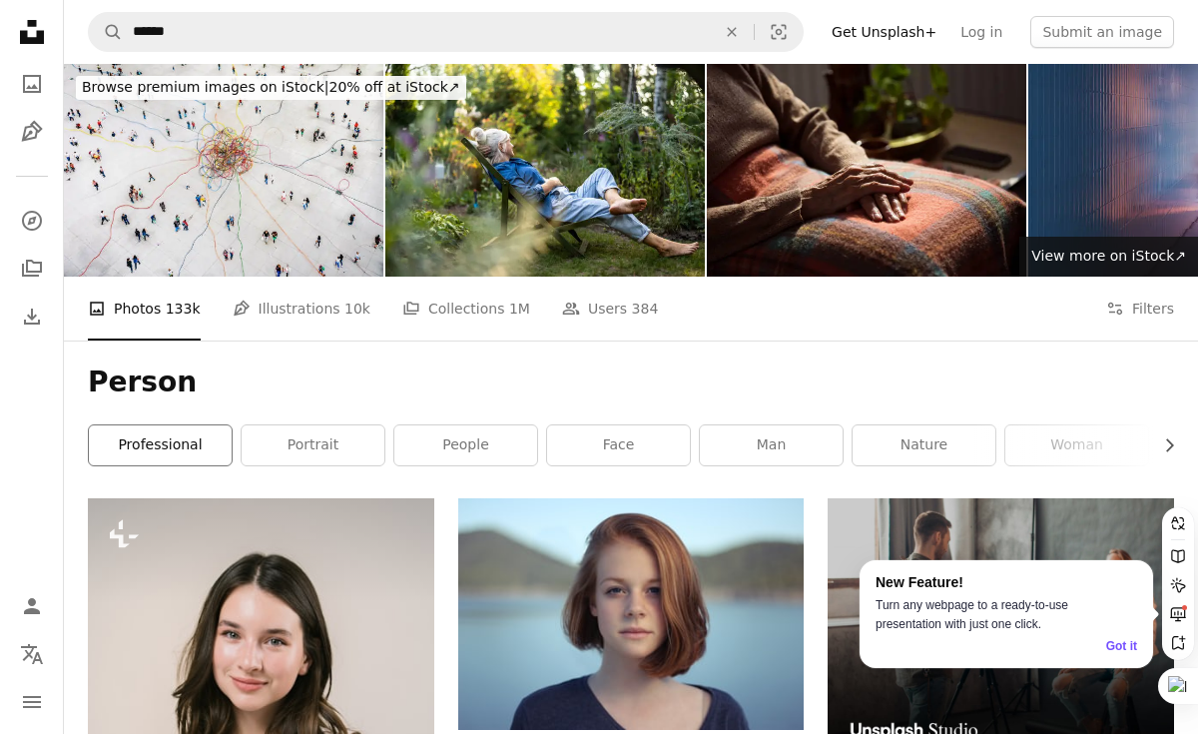
click at [204, 425] on link "professional" at bounding box center [160, 445] width 143 height 40
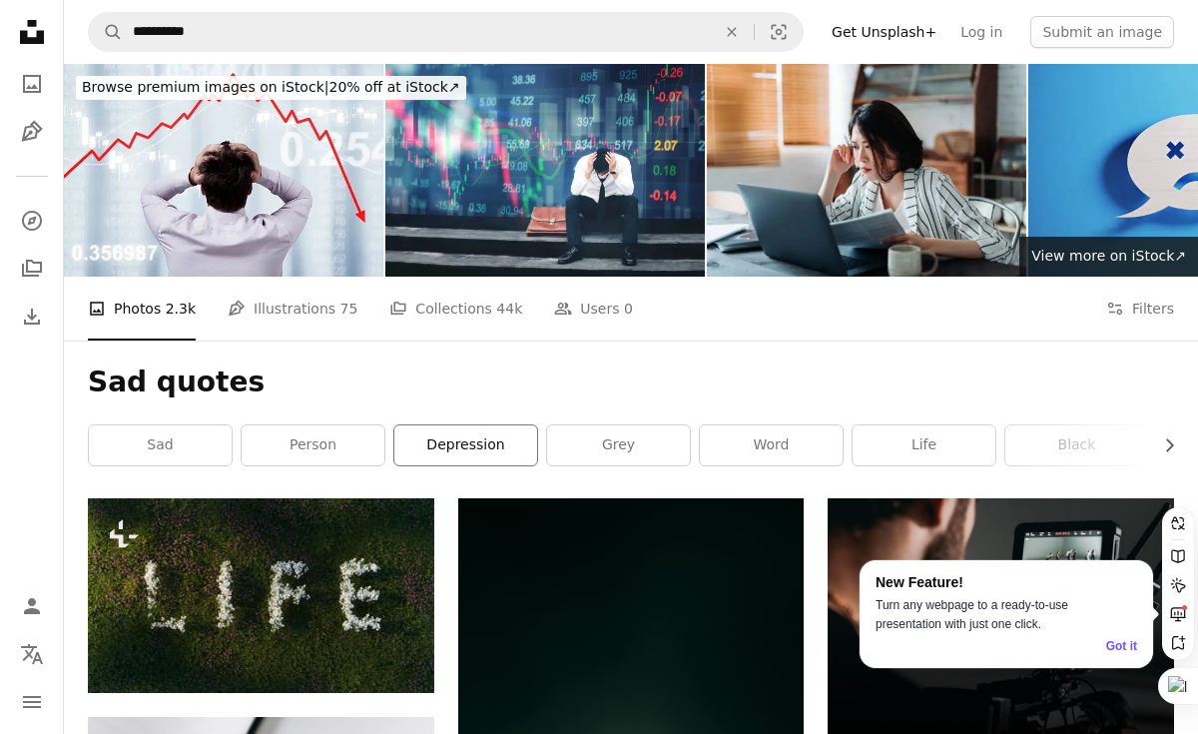
click at [443, 425] on link "depression" at bounding box center [465, 445] width 143 height 40
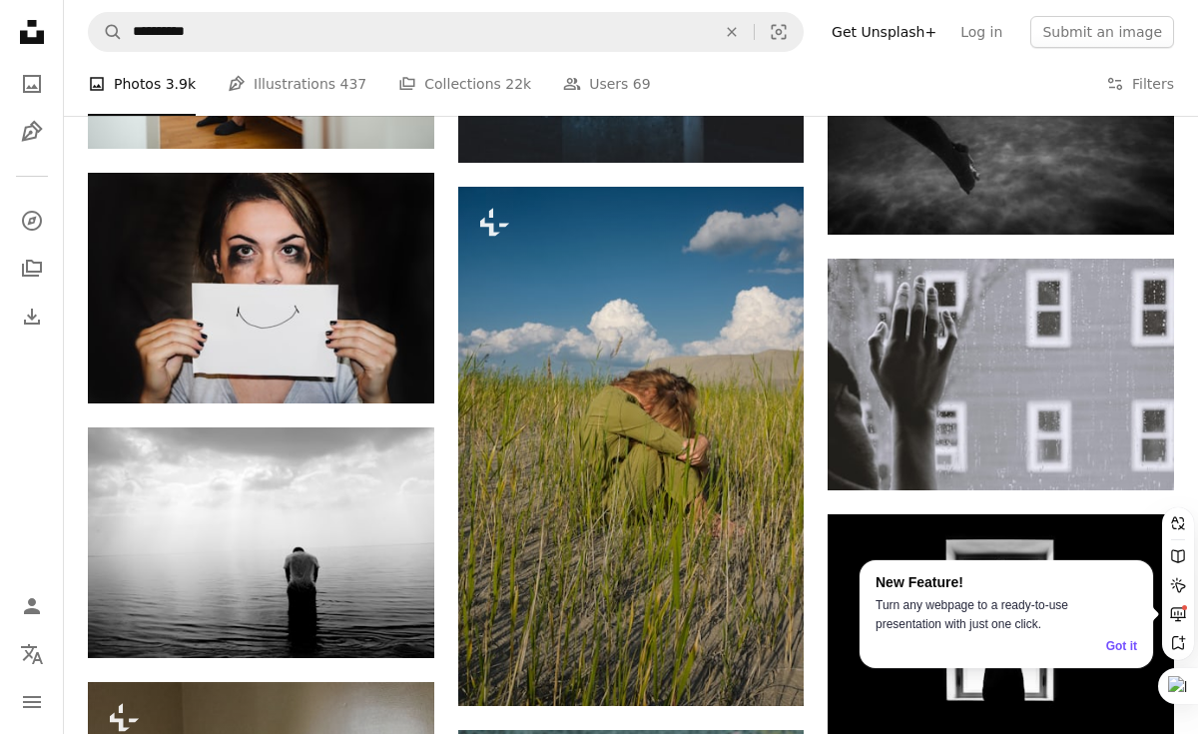
scroll to position [1631, 0]
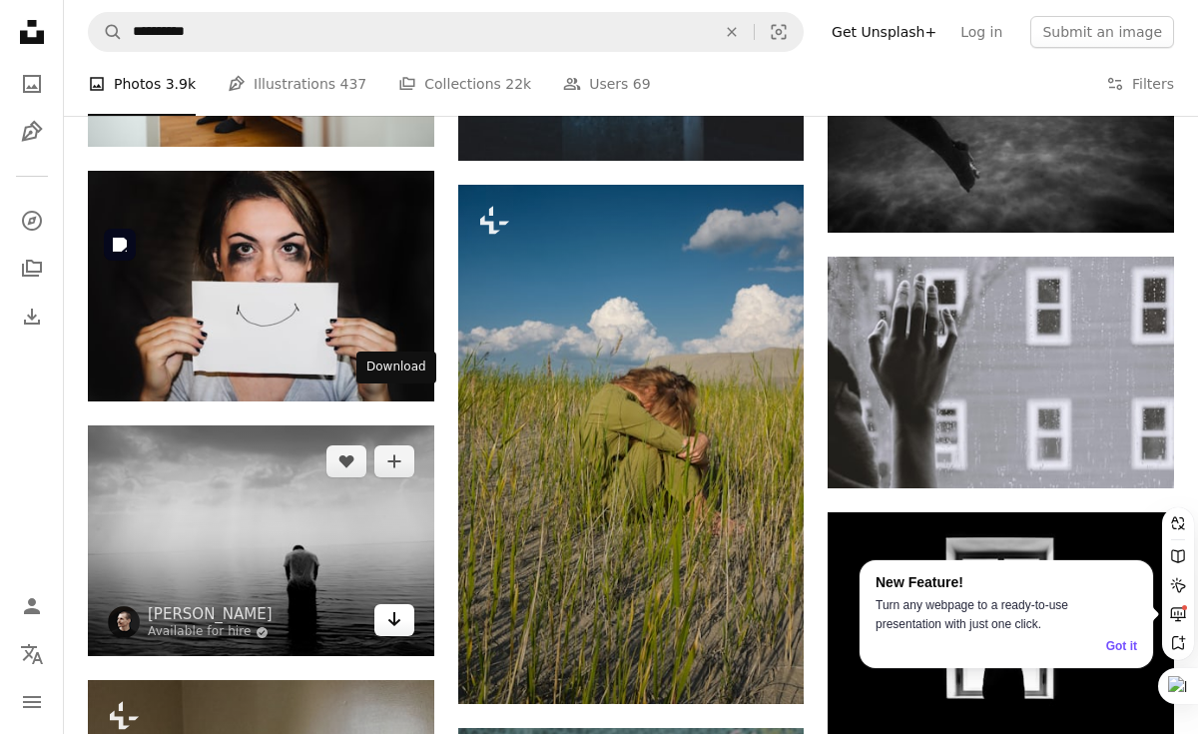
click at [401, 604] on link "Arrow pointing down" at bounding box center [394, 620] width 40 height 32
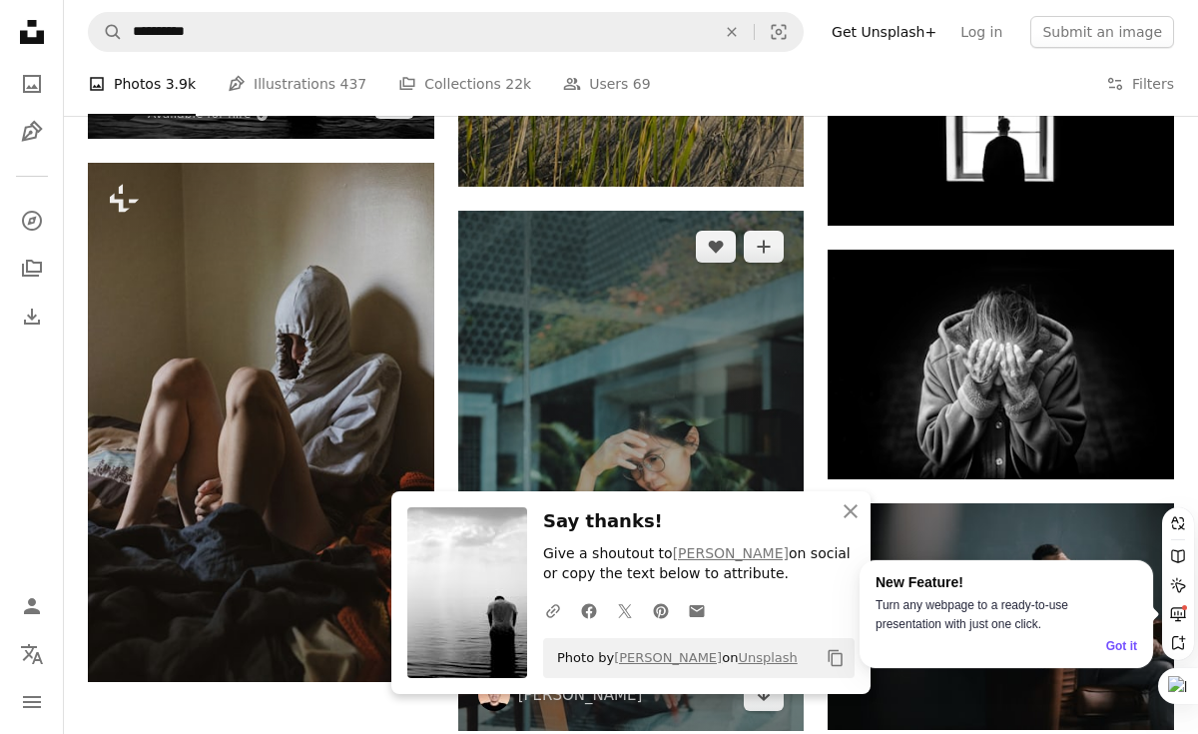
scroll to position [2189, 0]
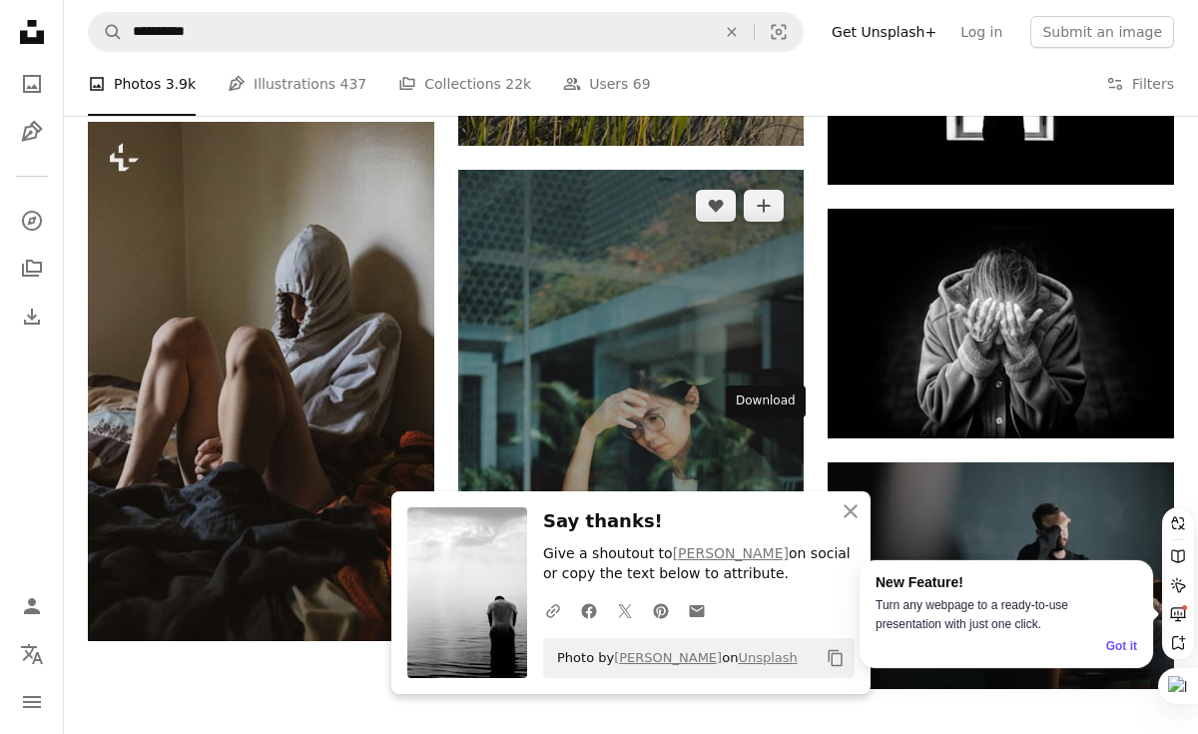
click at [761, 641] on icon "Arrow pointing down" at bounding box center [764, 653] width 16 height 24
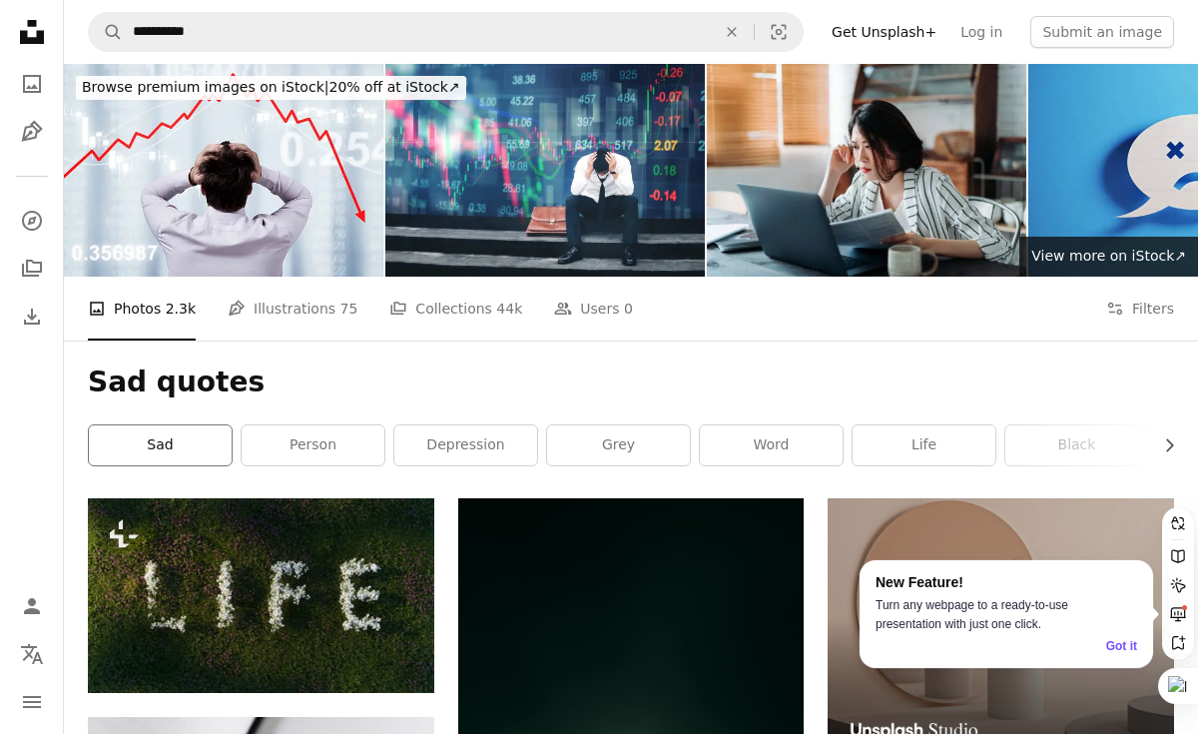
click at [162, 425] on link "sad" at bounding box center [160, 445] width 143 height 40
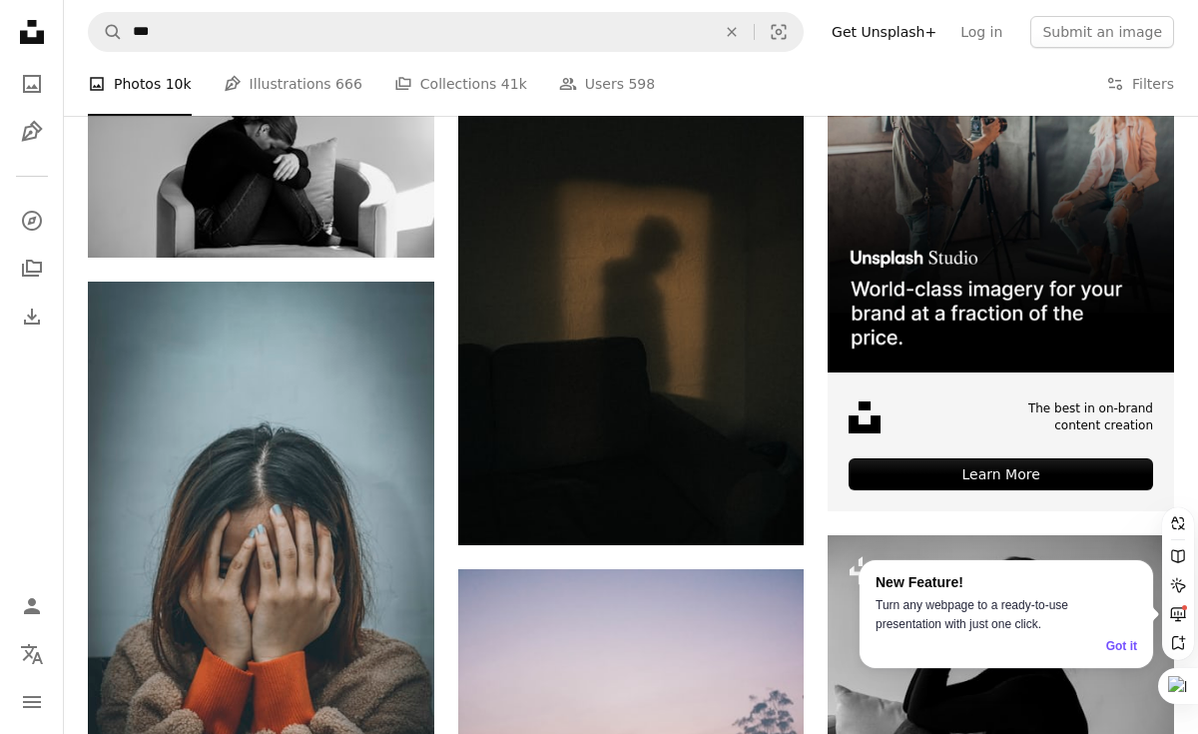
scroll to position [516, 0]
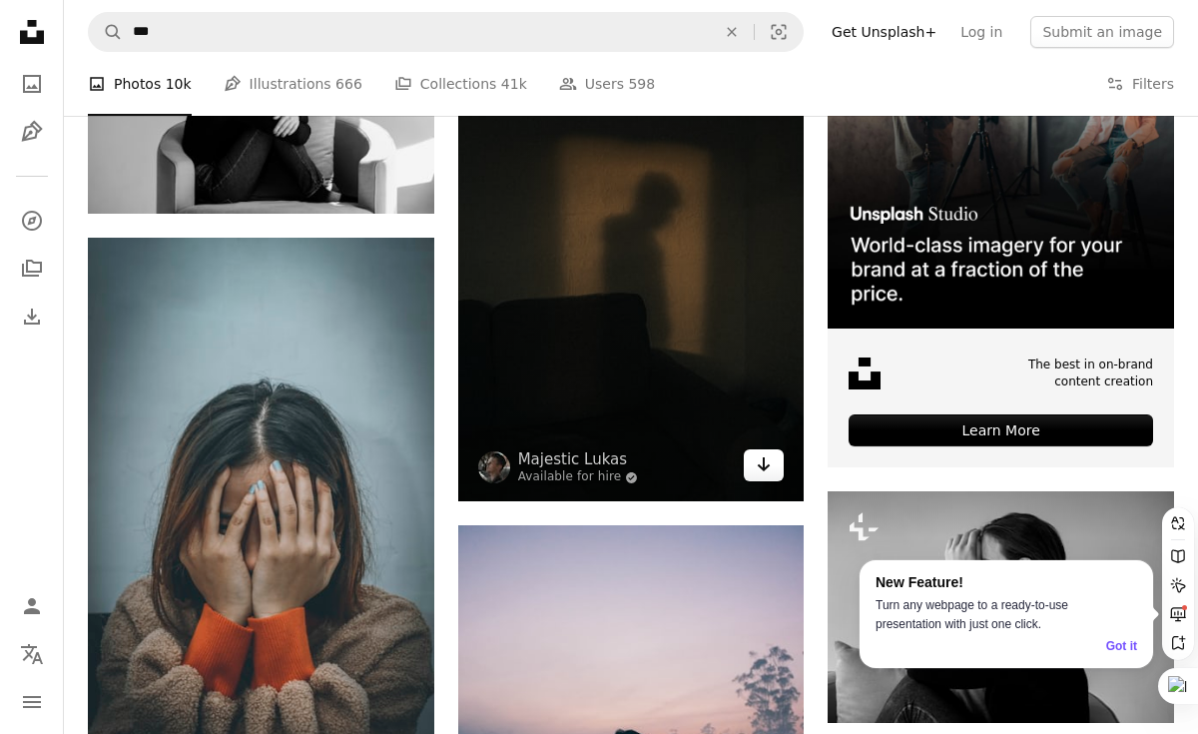
click at [756, 452] on icon "Arrow pointing down" at bounding box center [764, 464] width 16 height 24
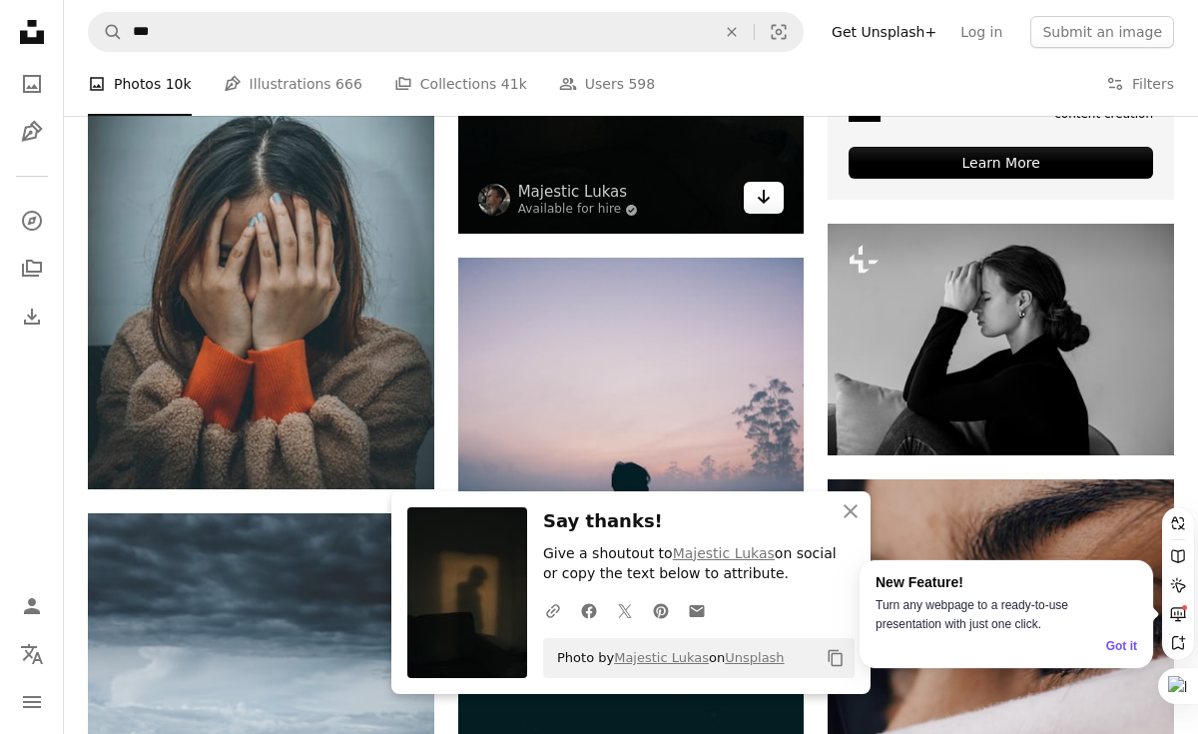
scroll to position [899, 0]
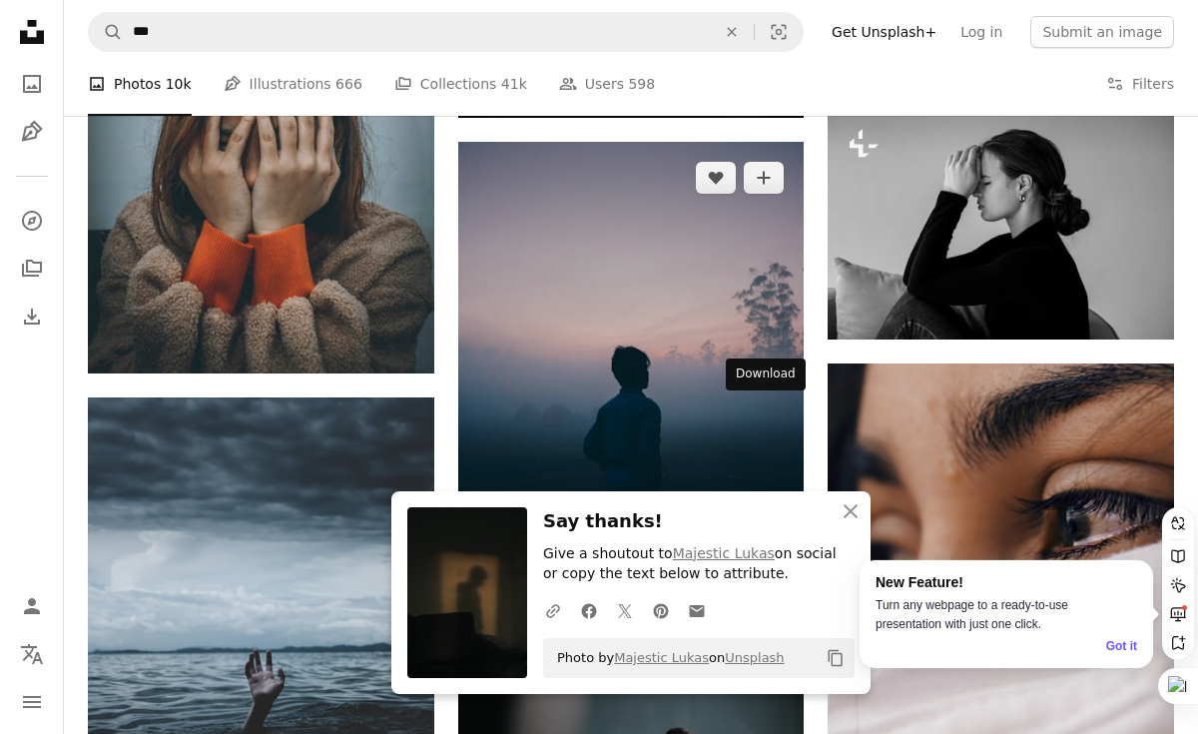
click at [760, 619] on icon "Download" at bounding box center [764, 626] width 13 height 14
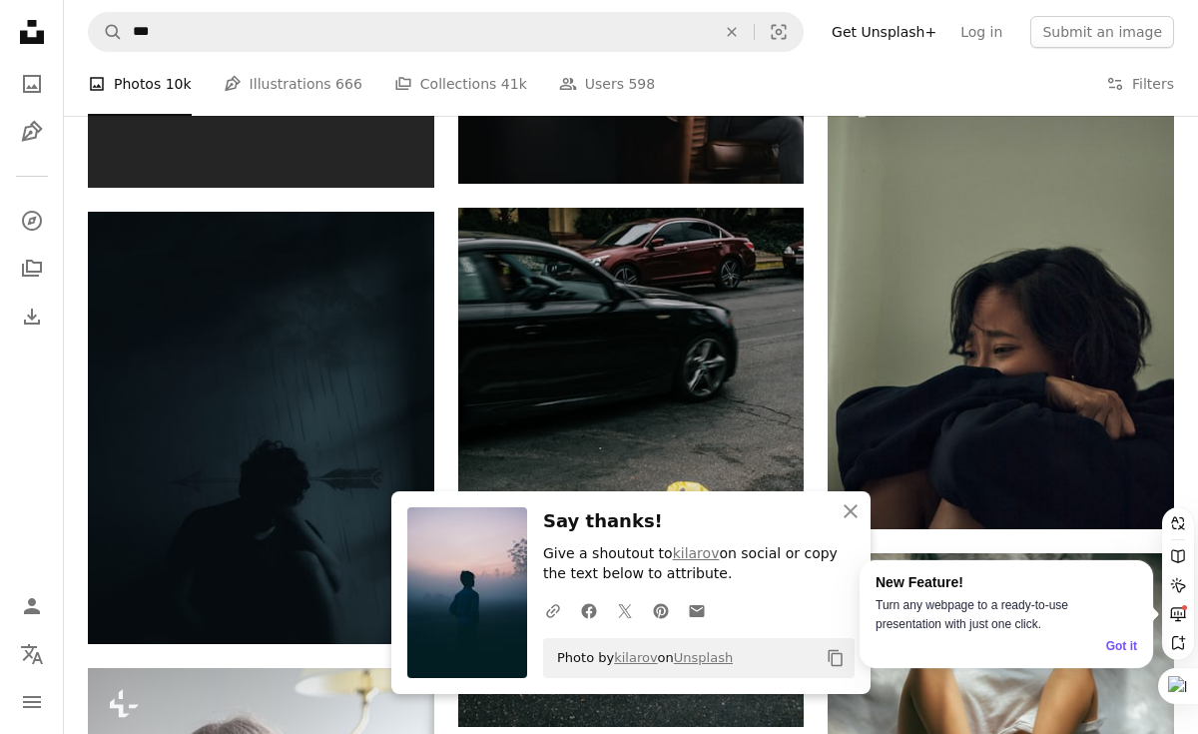
scroll to position [1651, 0]
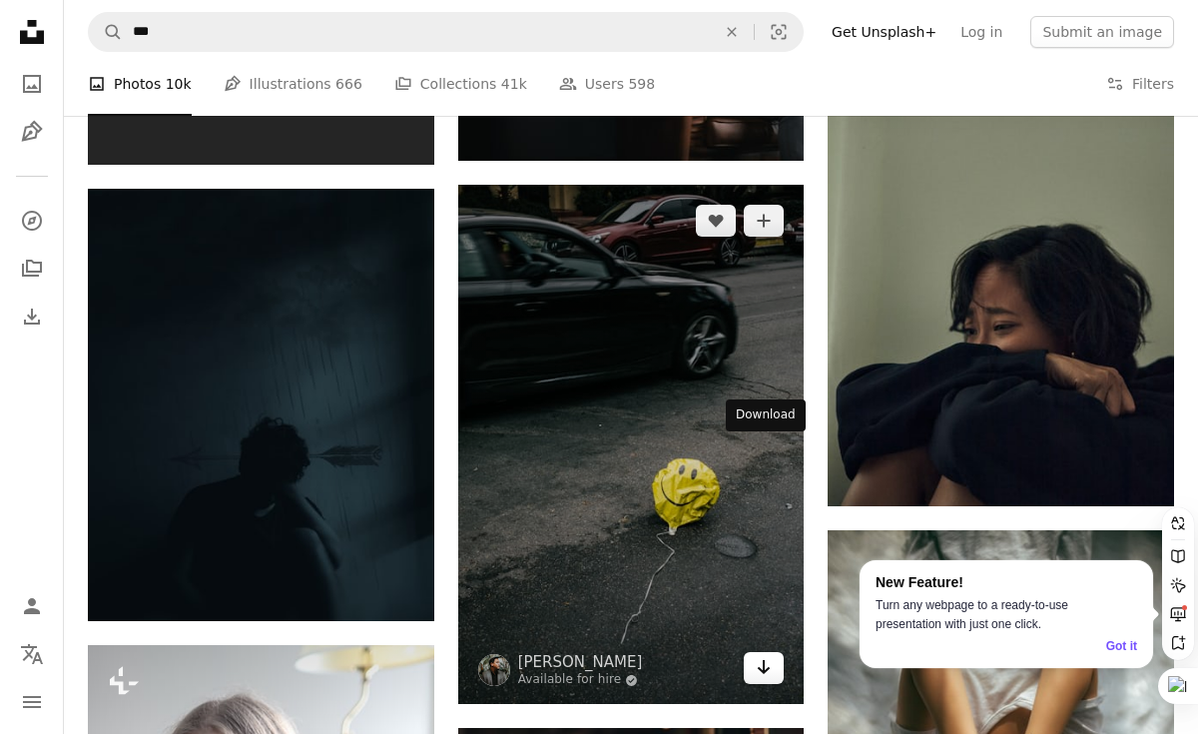
click at [770, 655] on icon "Arrow pointing down" at bounding box center [764, 667] width 16 height 24
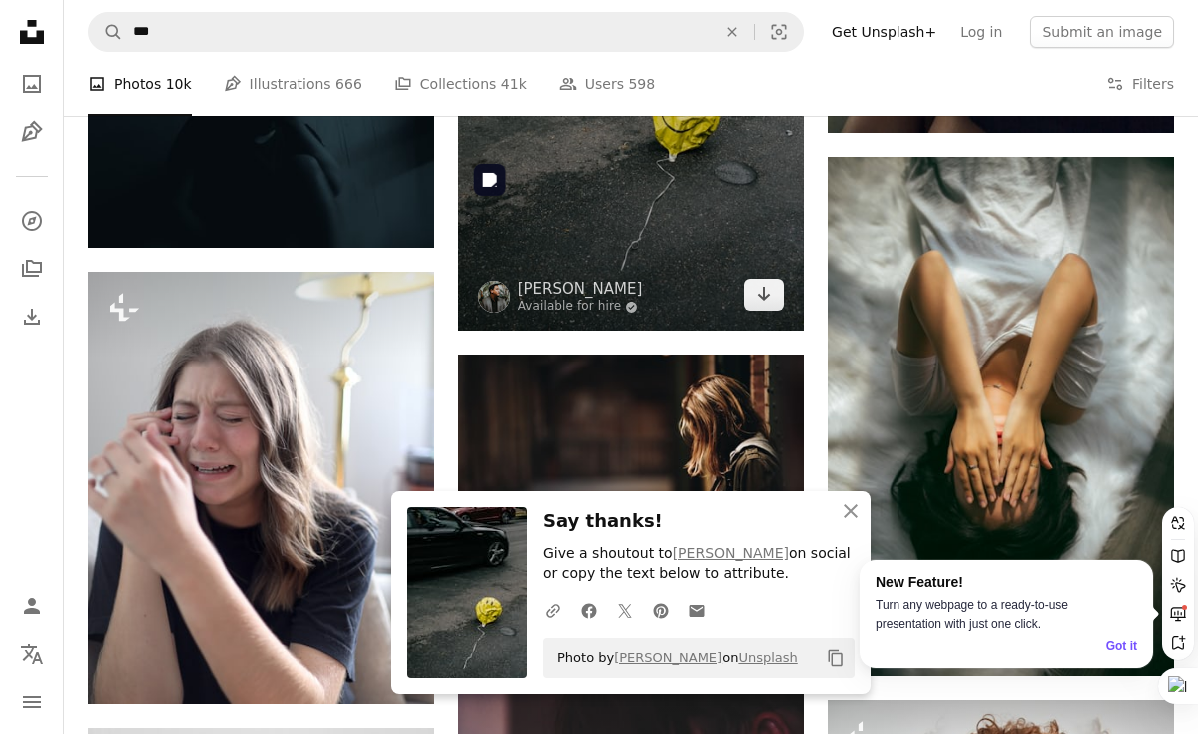
scroll to position [2019, 0]
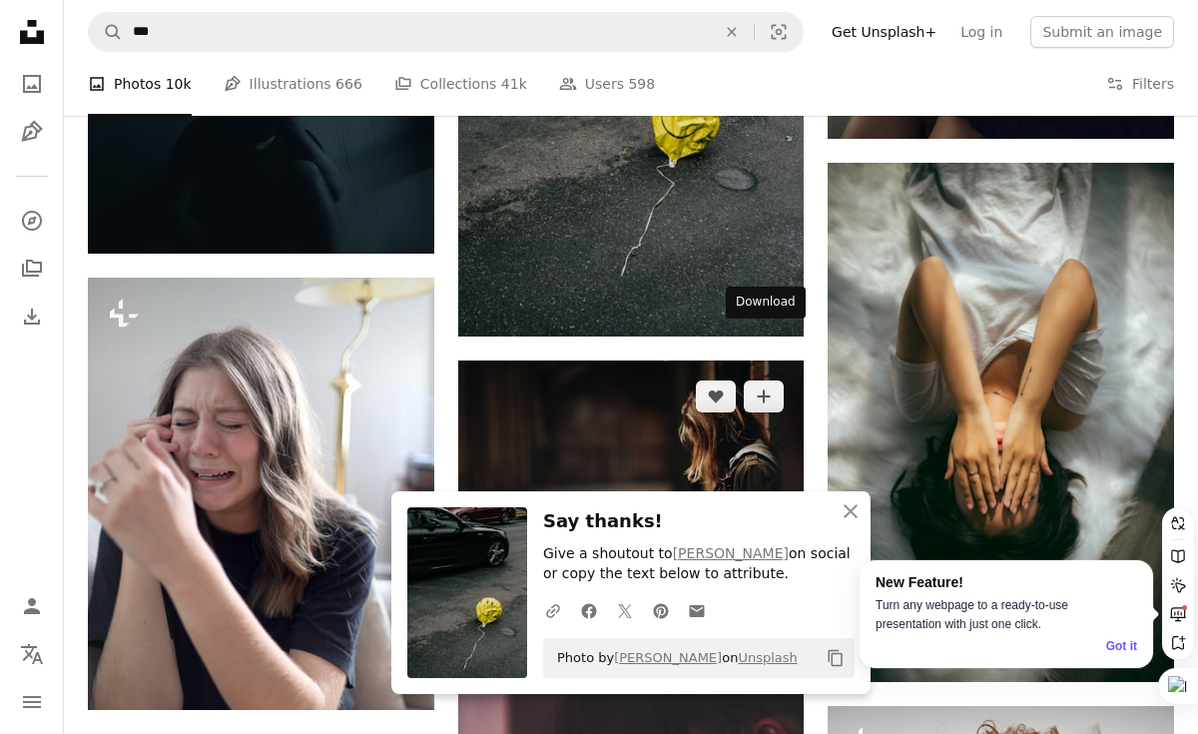
click at [761, 543] on icon "Arrow pointing down" at bounding box center [764, 555] width 16 height 24
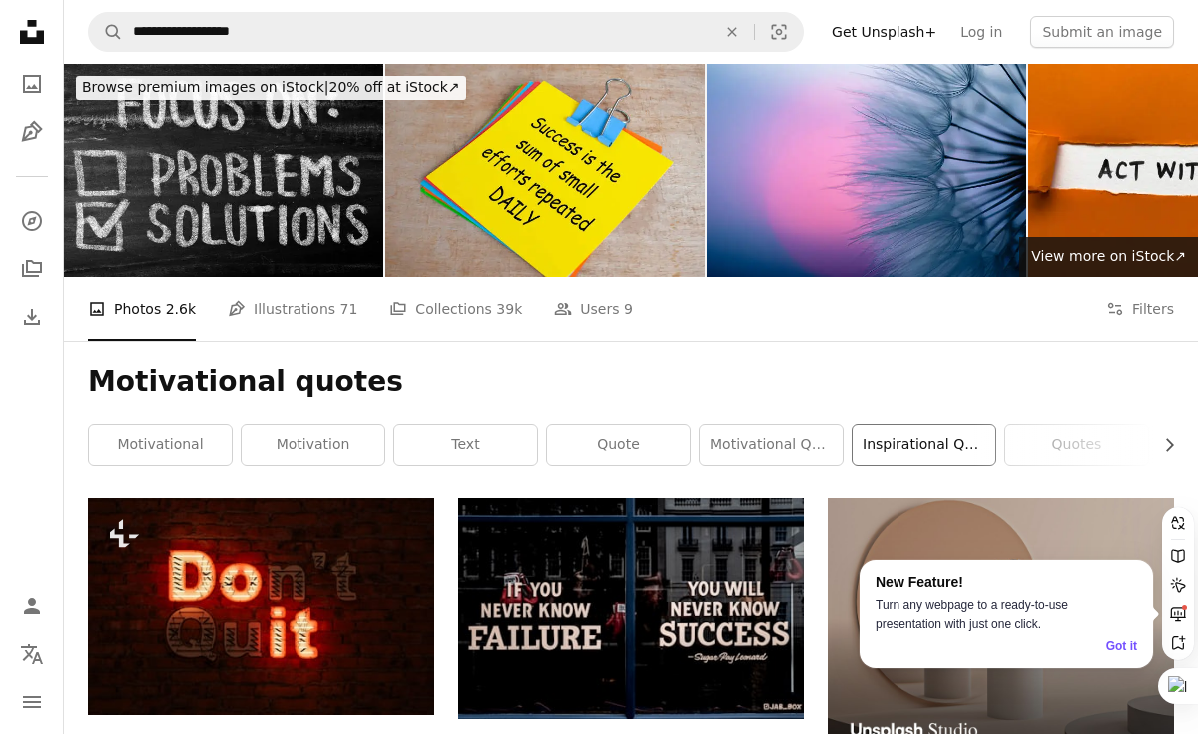
click at [895, 425] on link "inspirational quote" at bounding box center [924, 445] width 143 height 40
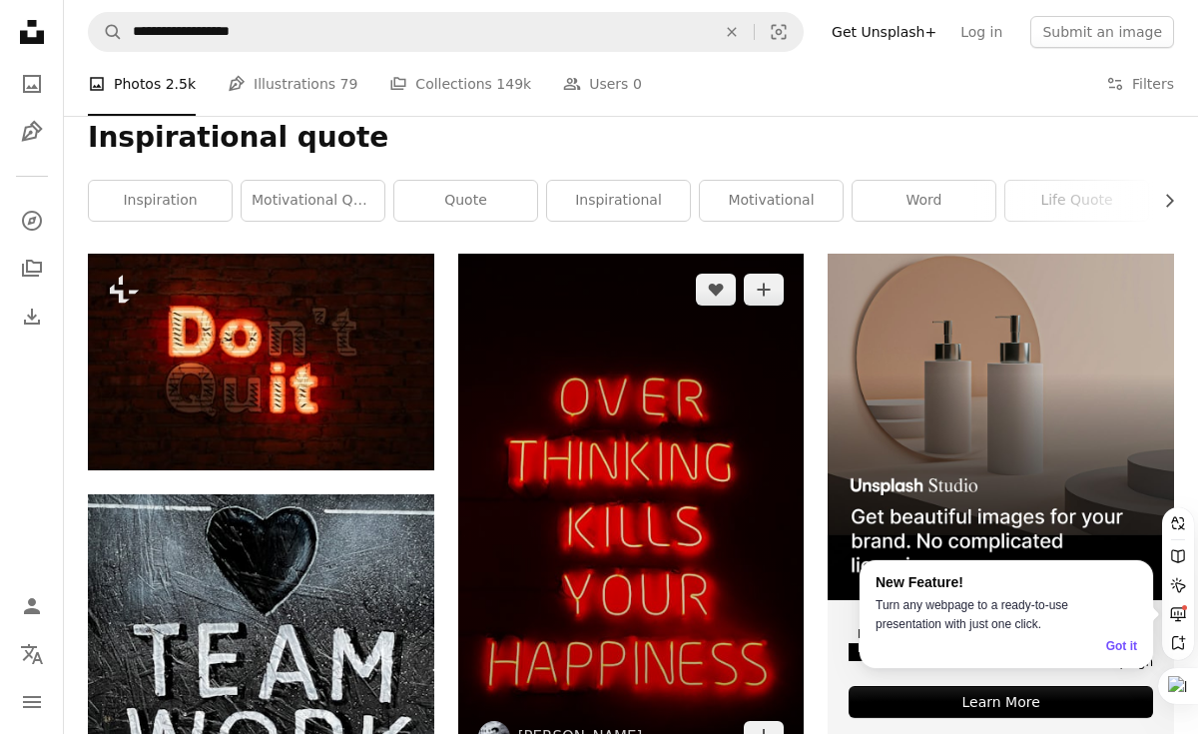
scroll to position [255, 0]
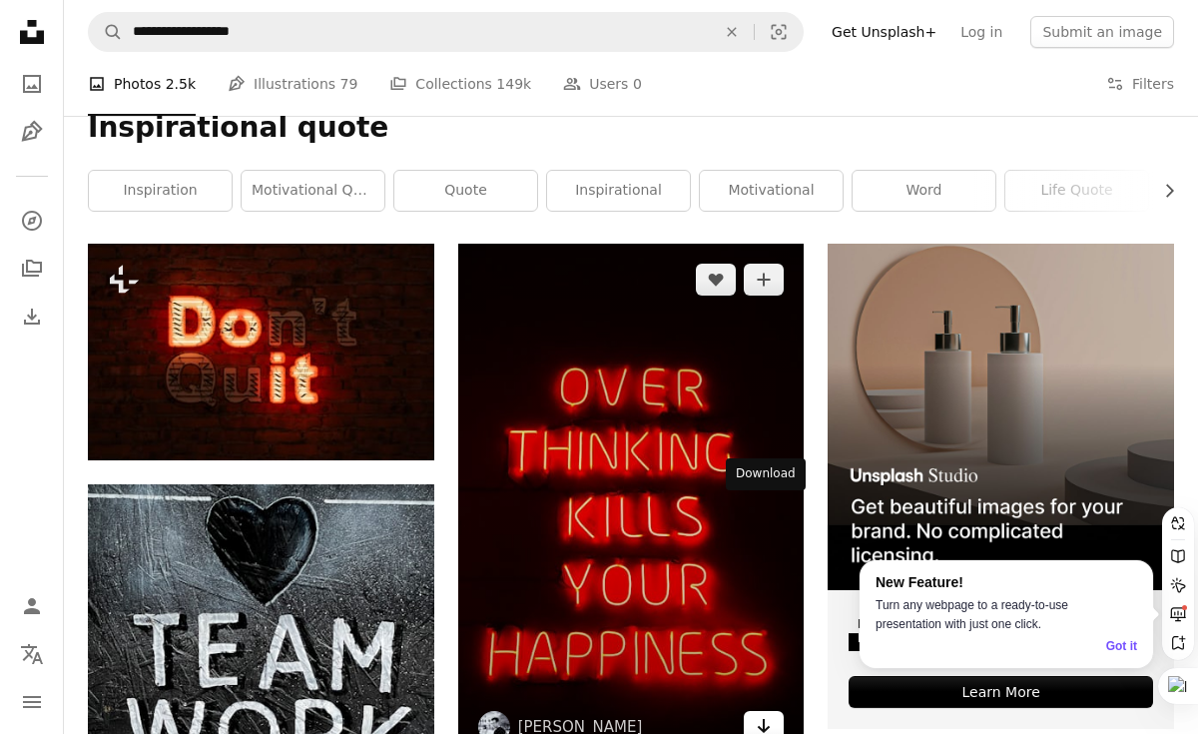
click at [754, 711] on link "Arrow pointing down" at bounding box center [764, 727] width 40 height 32
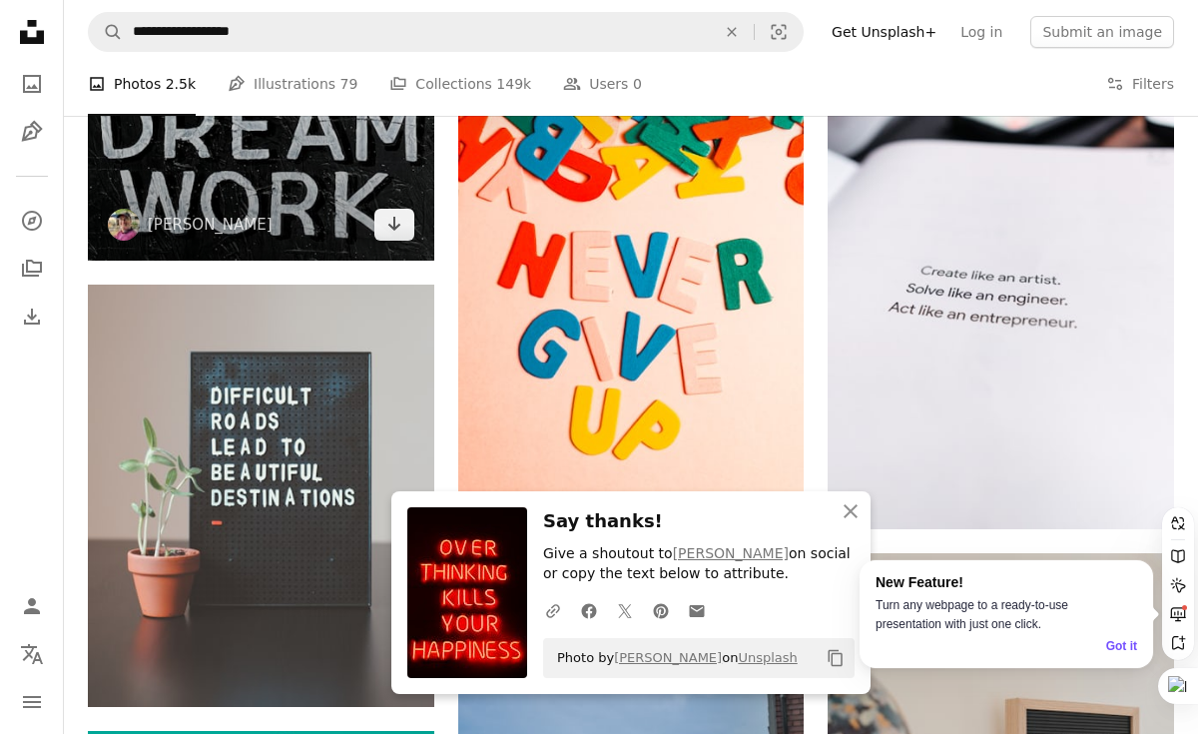
scroll to position [1001, 0]
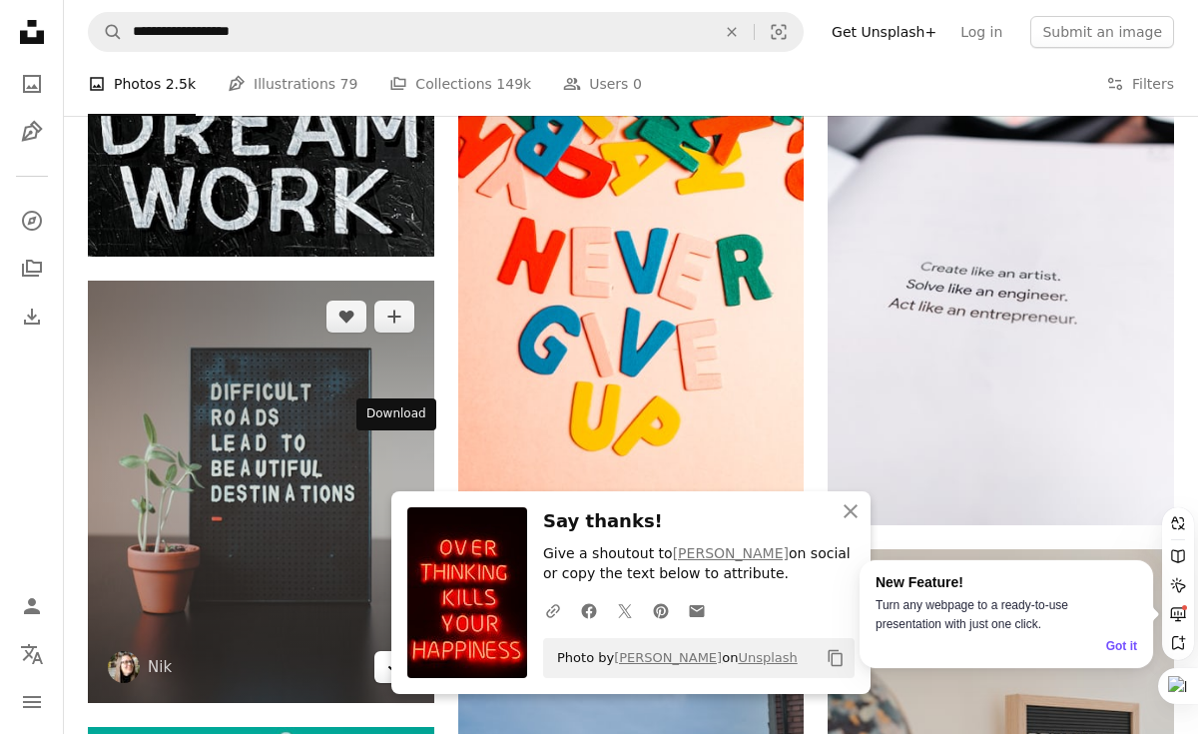
click at [389, 654] on icon "Arrow pointing down" at bounding box center [394, 666] width 16 height 24
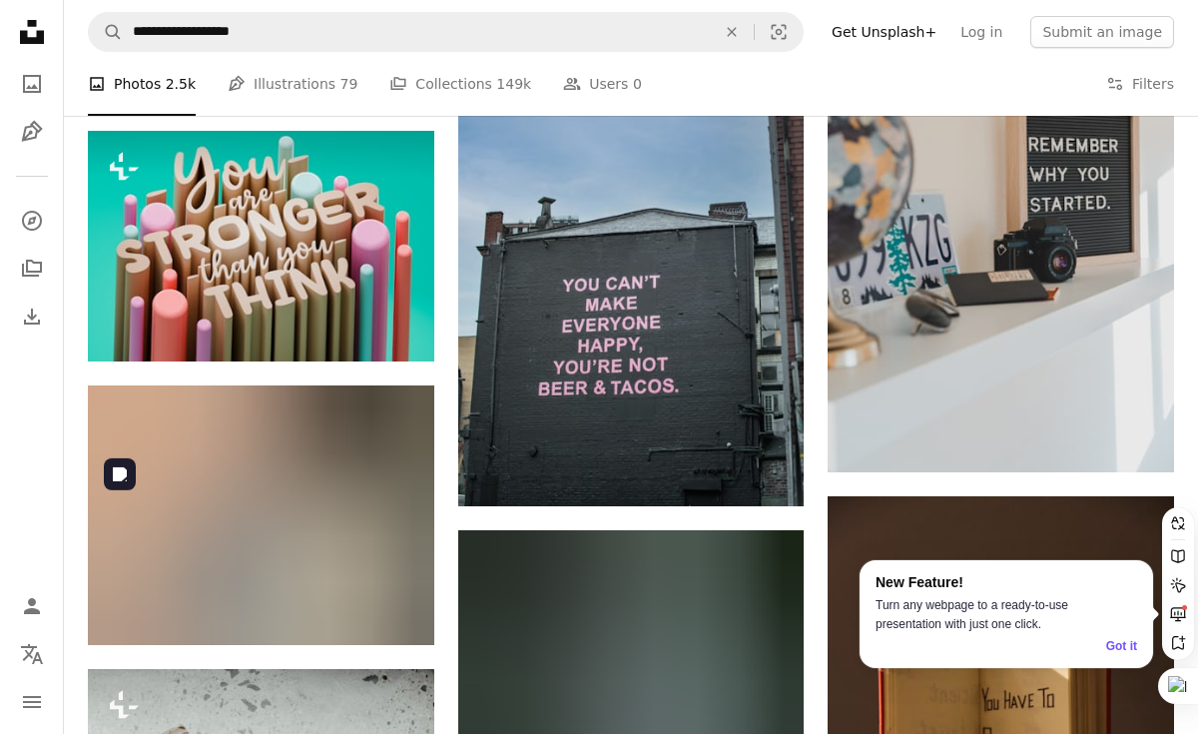
scroll to position [1620, 0]
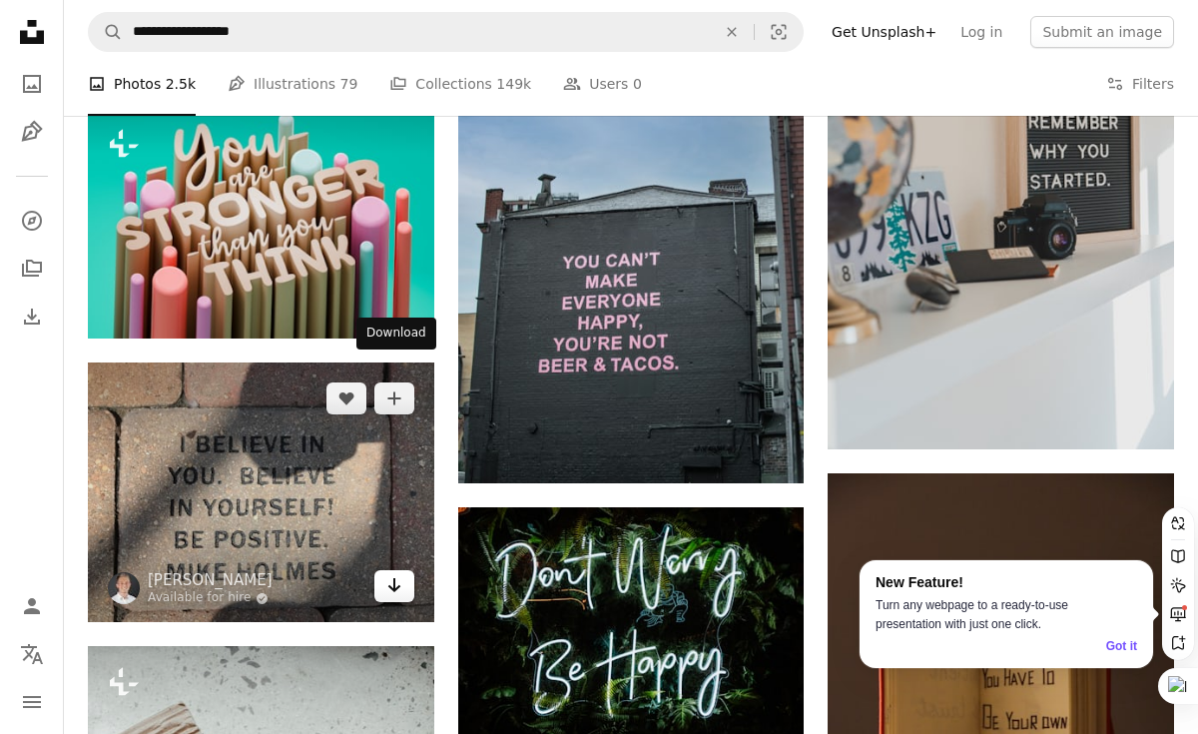
click at [395, 573] on icon "Arrow pointing down" at bounding box center [394, 585] width 16 height 24
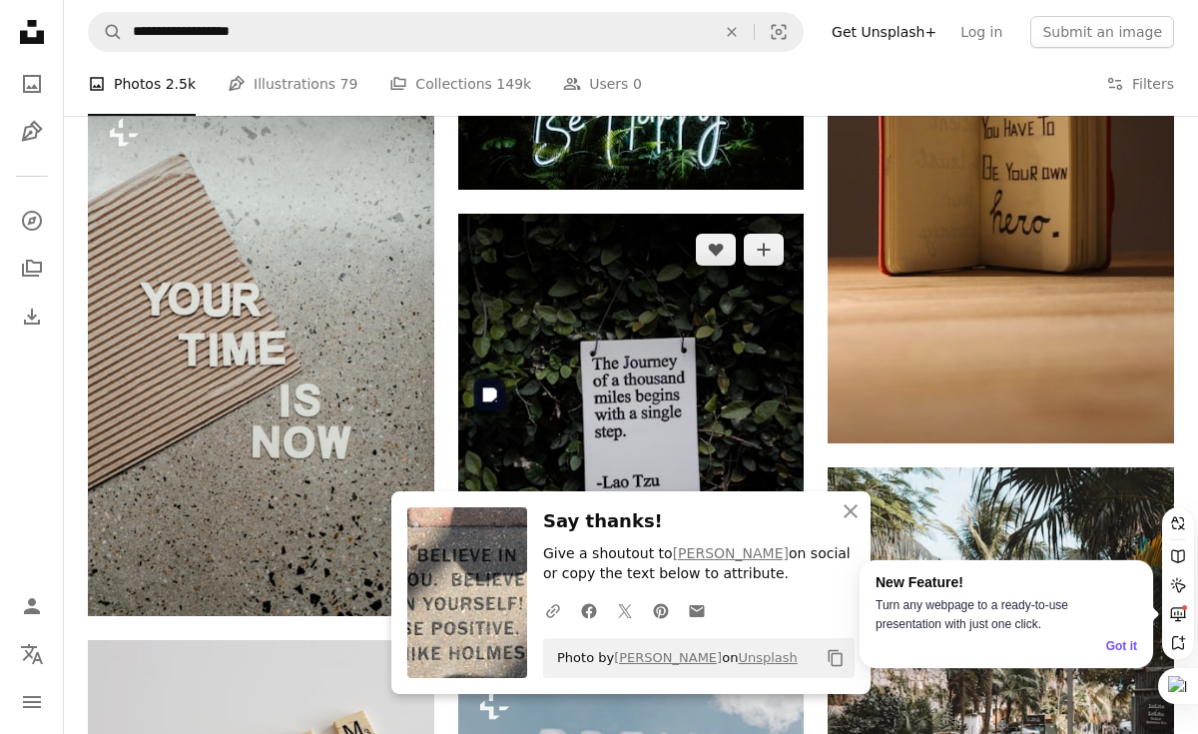
scroll to position [2175, 0]
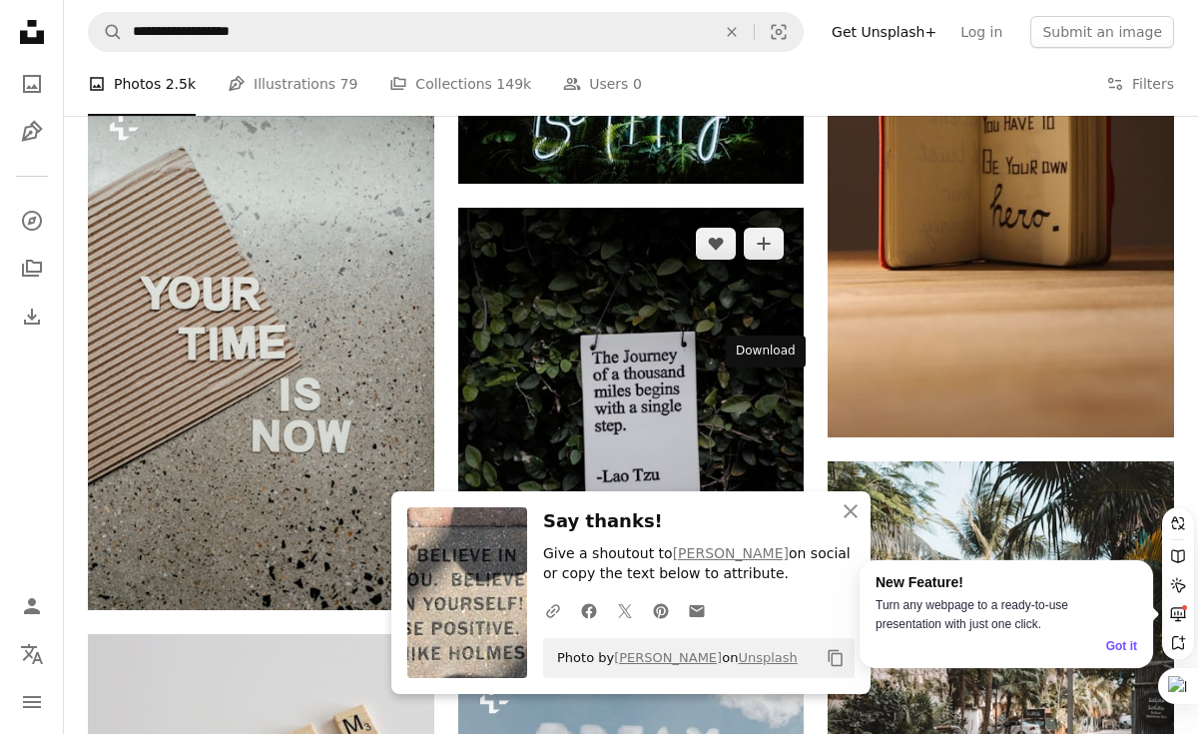
click at [759, 591] on icon "Arrow pointing down" at bounding box center [764, 603] width 16 height 24
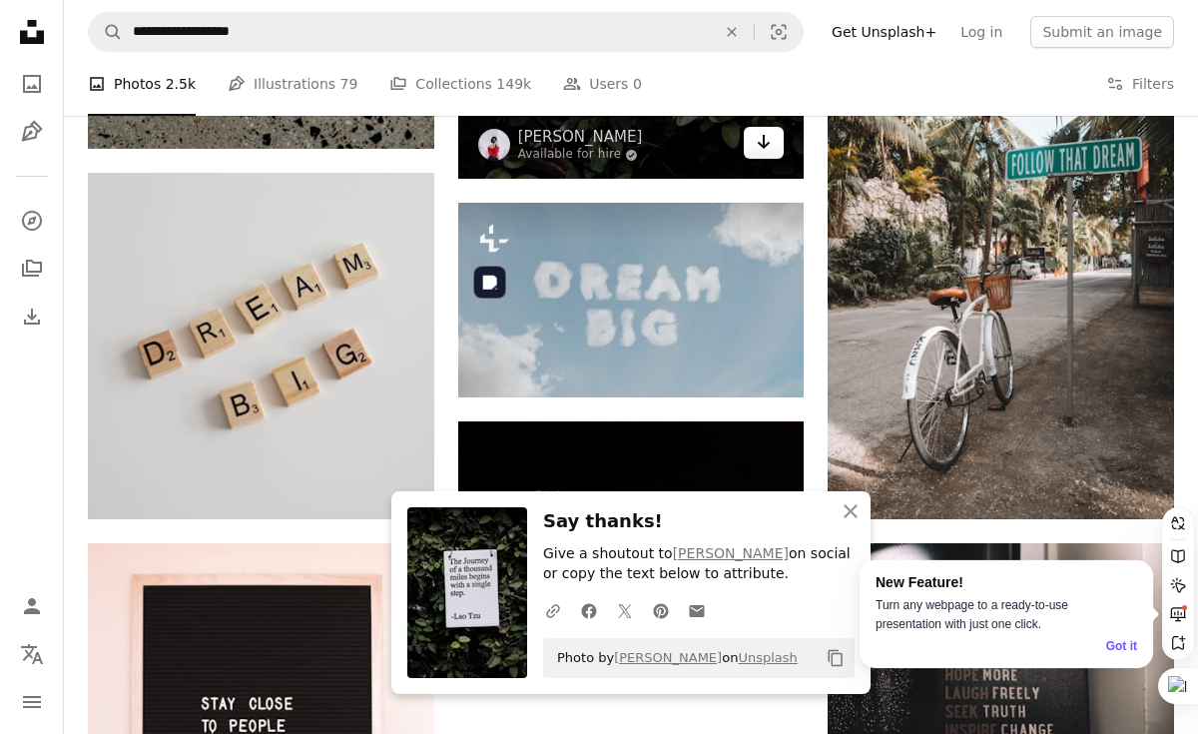
scroll to position [2654, 0]
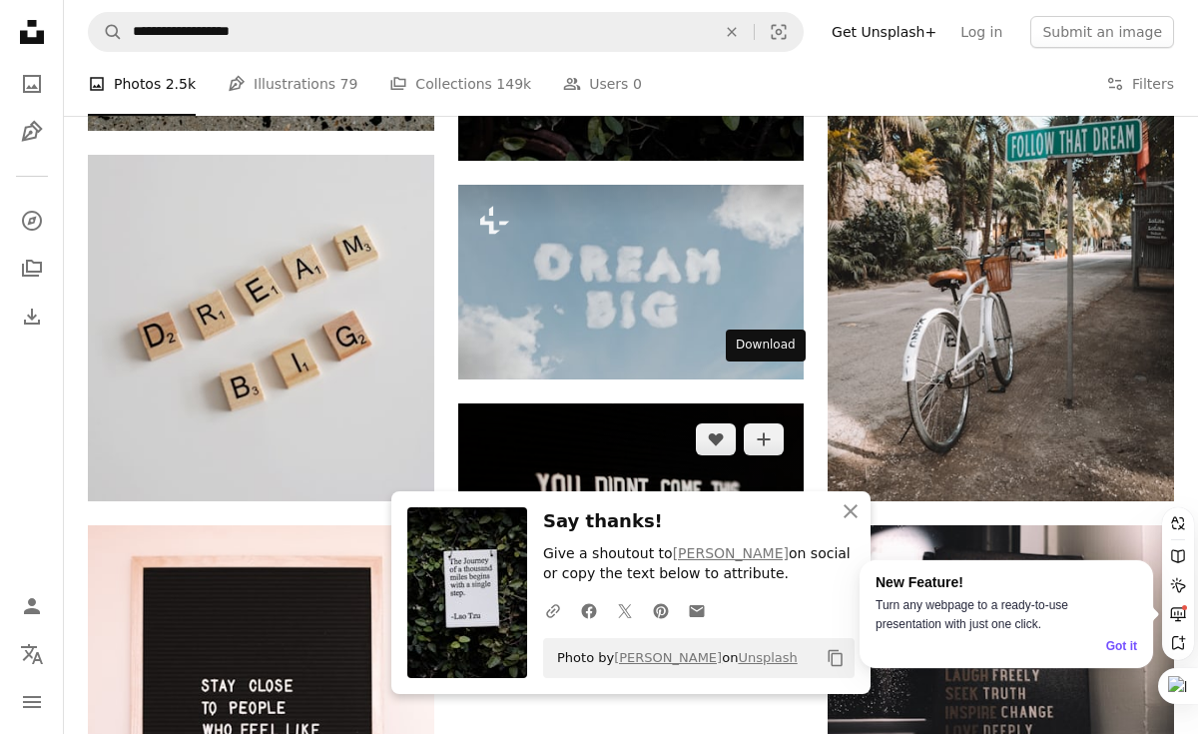
click at [758, 590] on icon "Download" at bounding box center [764, 597] width 13 height 14
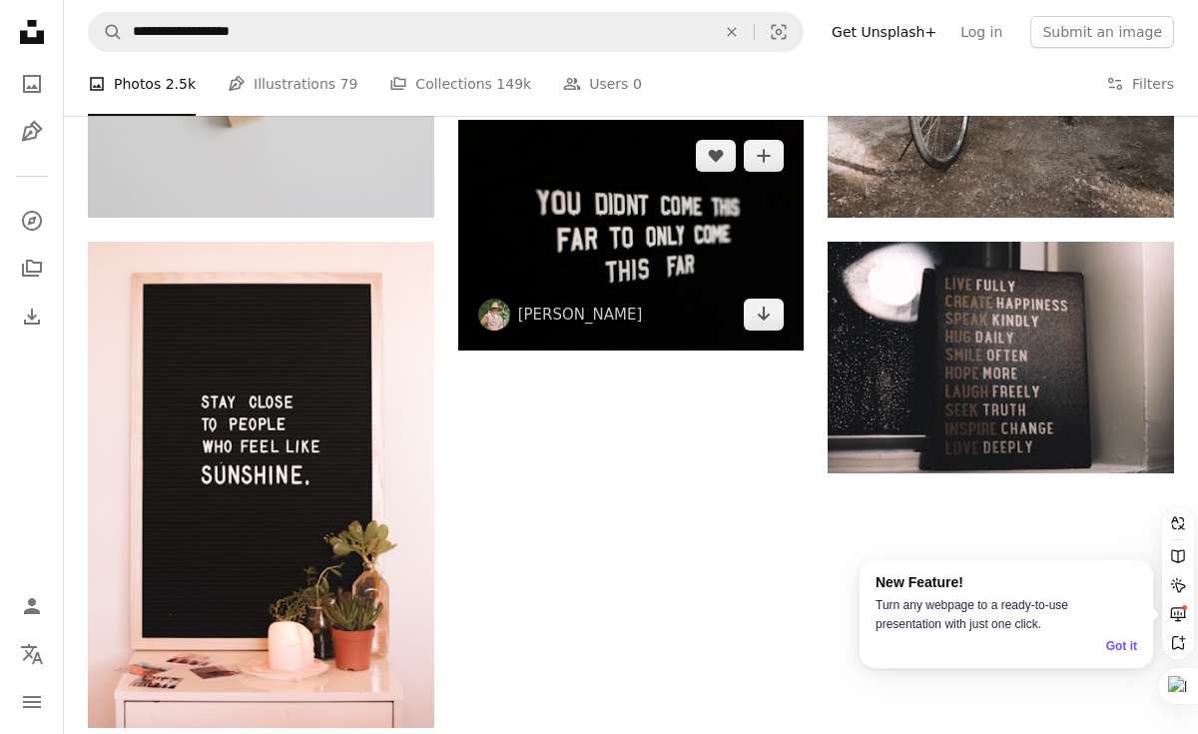
scroll to position [2971, 0]
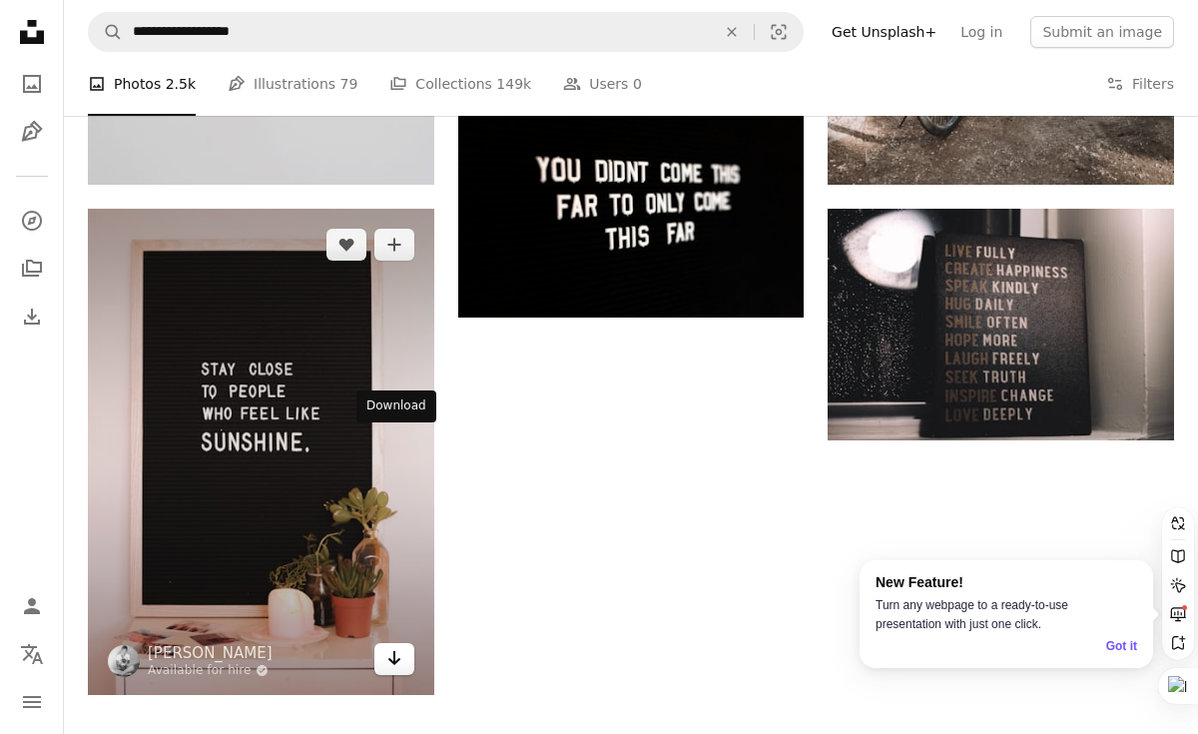
click at [404, 643] on link "Arrow pointing down" at bounding box center [394, 659] width 40 height 32
